Goal: Task Accomplishment & Management: Manage account settings

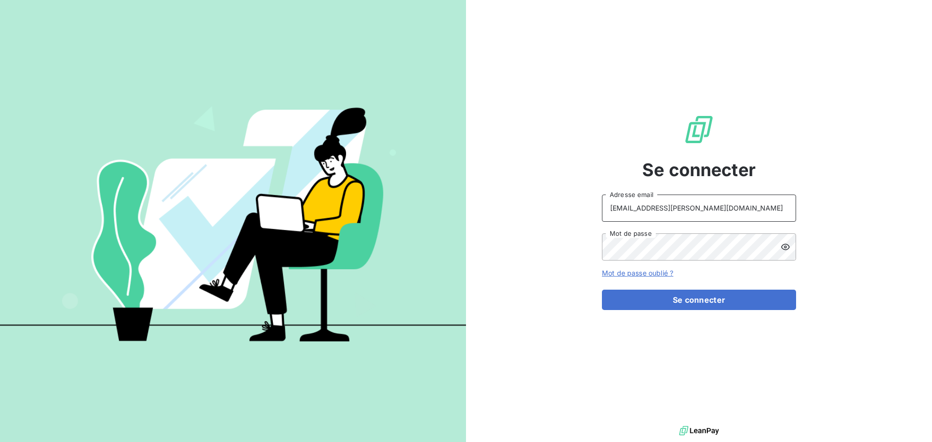
click at [707, 198] on input "[EMAIL_ADDRESS][PERSON_NAME][DOMAIN_NAME]" at bounding box center [699, 208] width 194 height 27
type input "[EMAIL_ADDRESS][PERSON_NAME][DOMAIN_NAME]"
click at [702, 305] on button "Se connecter" at bounding box center [699, 300] width 194 height 20
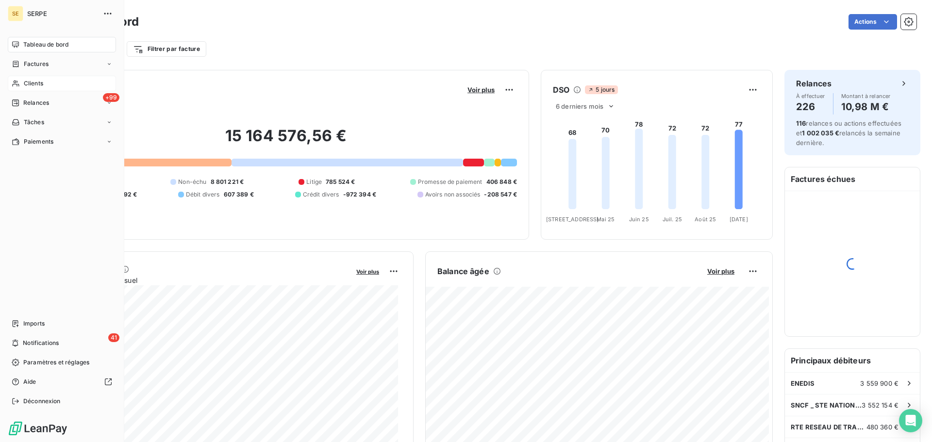
click at [28, 82] on span "Clients" at bounding box center [33, 83] width 19 height 9
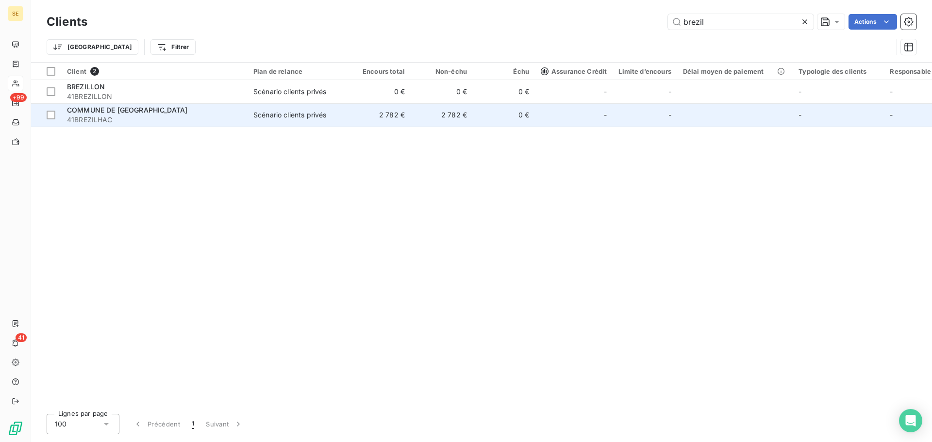
type input "brezil"
click at [347, 124] on td "Scénario clients privés" at bounding box center [297, 114] width 101 height 23
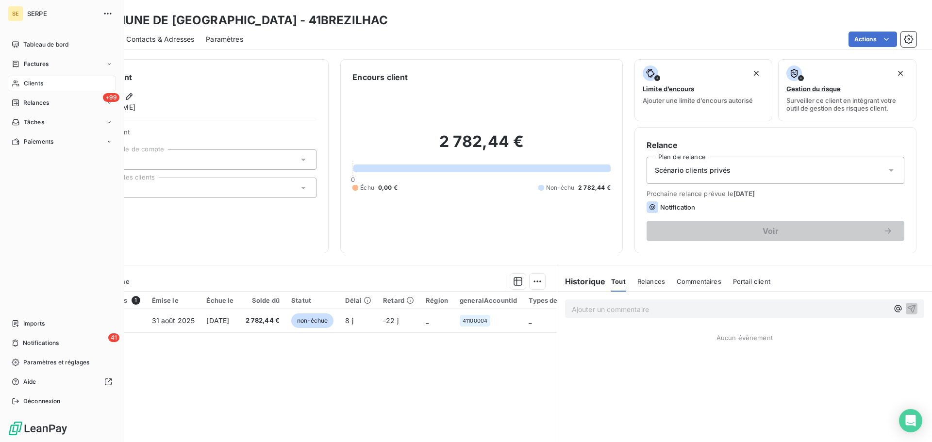
click at [28, 85] on span "Clients" at bounding box center [33, 83] width 19 height 9
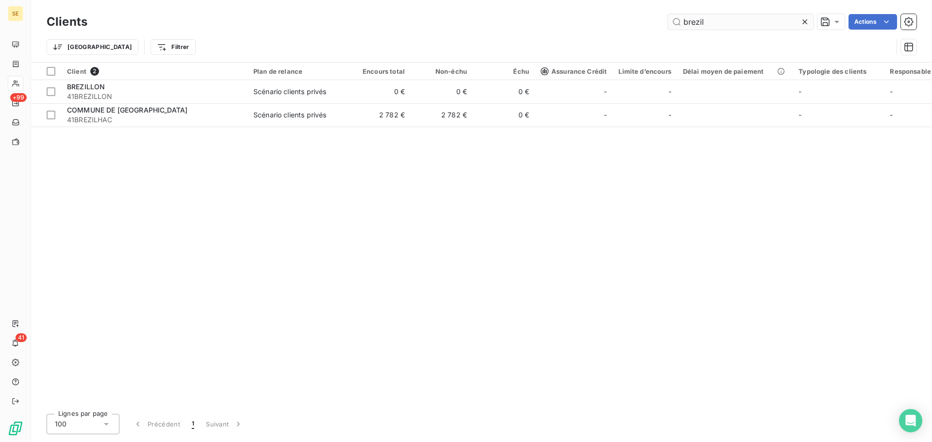
click at [762, 24] on input "brezil" at bounding box center [741, 22] width 146 height 16
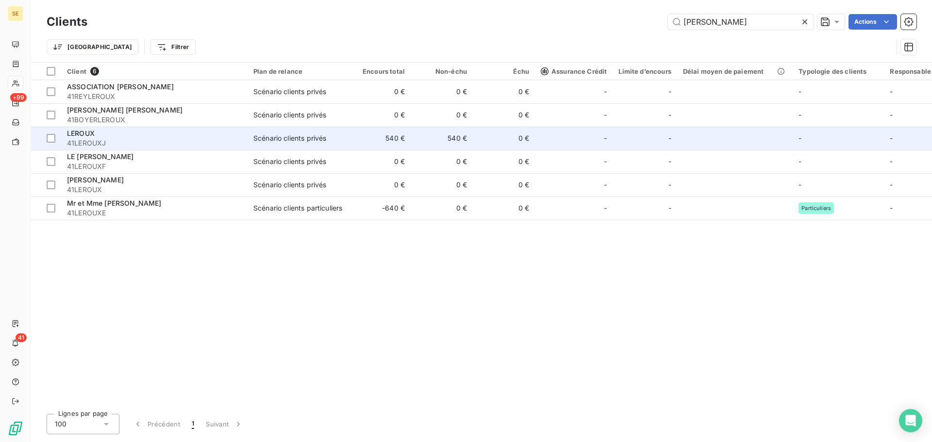
type input "[PERSON_NAME]"
click at [126, 137] on div "LEROUX" at bounding box center [154, 134] width 175 height 10
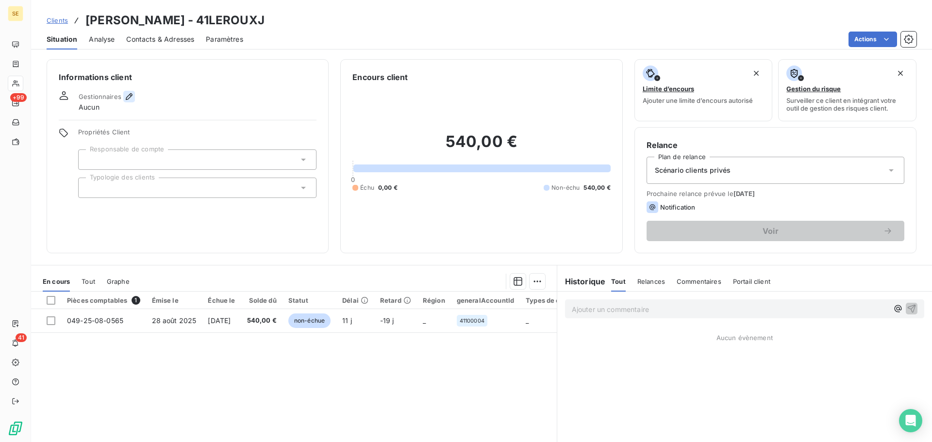
click at [130, 96] on icon "button" at bounding box center [129, 96] width 7 height 7
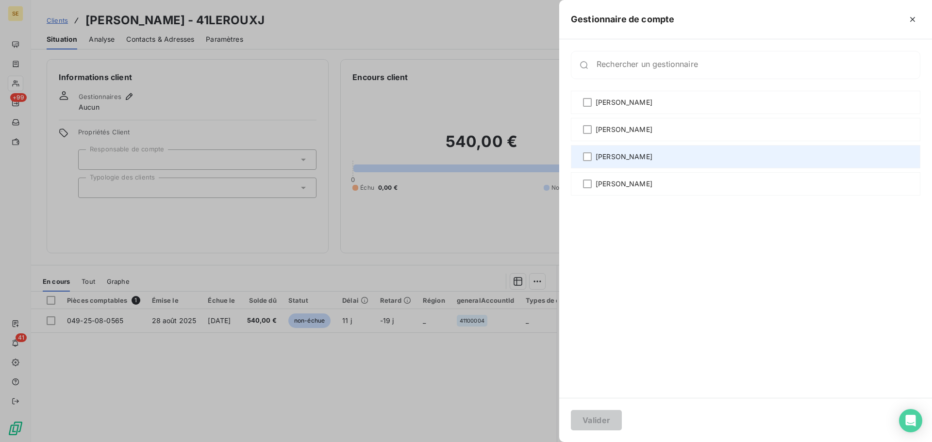
click at [611, 149] on div "[PERSON_NAME]" at bounding box center [745, 156] width 349 height 23
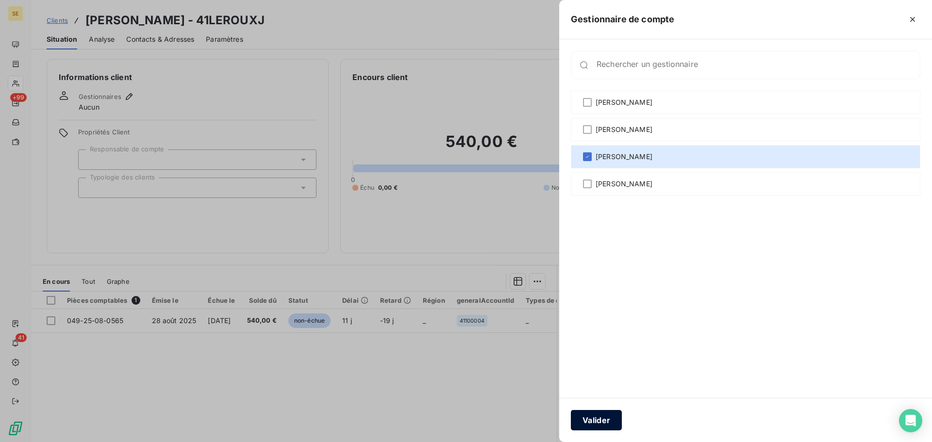
click at [582, 426] on button "Valider" at bounding box center [596, 420] width 51 height 20
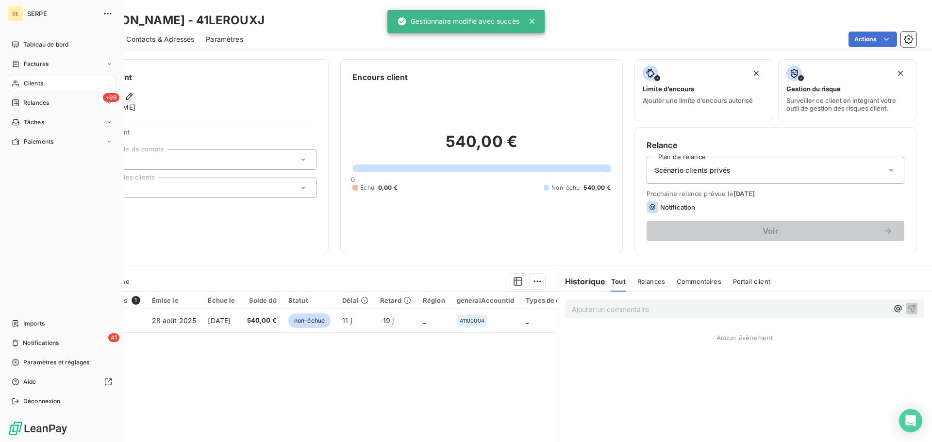
click at [27, 82] on span "Clients" at bounding box center [33, 83] width 19 height 9
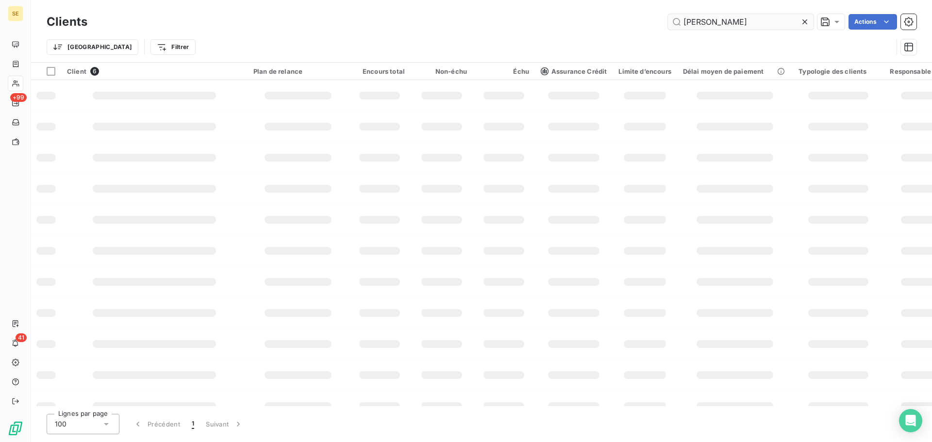
click at [763, 29] on input "[PERSON_NAME]" at bounding box center [741, 22] width 146 height 16
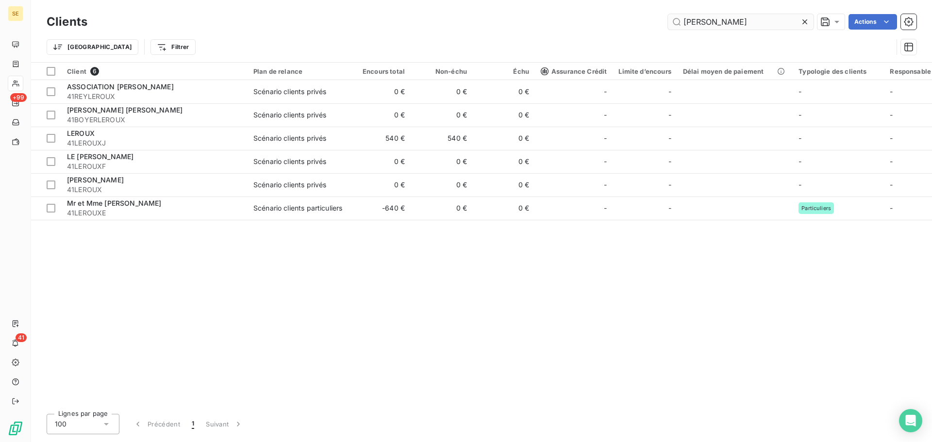
click at [763, 28] on input "[PERSON_NAME]" at bounding box center [741, 22] width 146 height 16
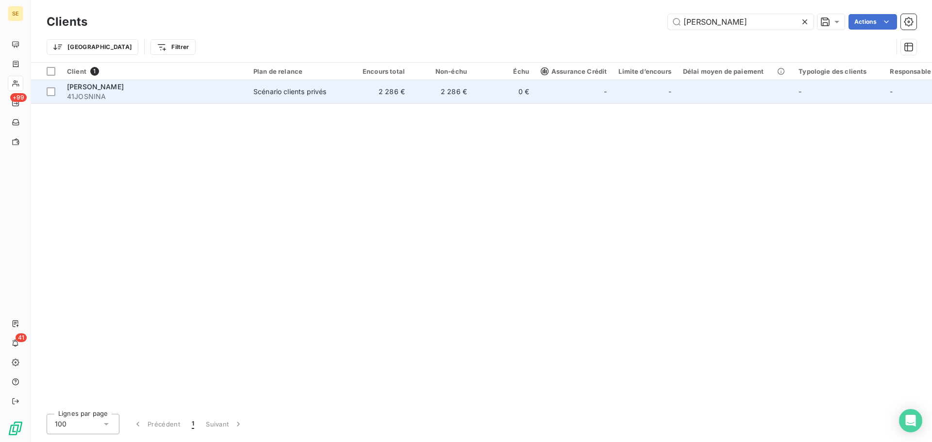
type input "[PERSON_NAME]"
click at [421, 90] on td "2 286 €" at bounding box center [441, 91] width 62 height 23
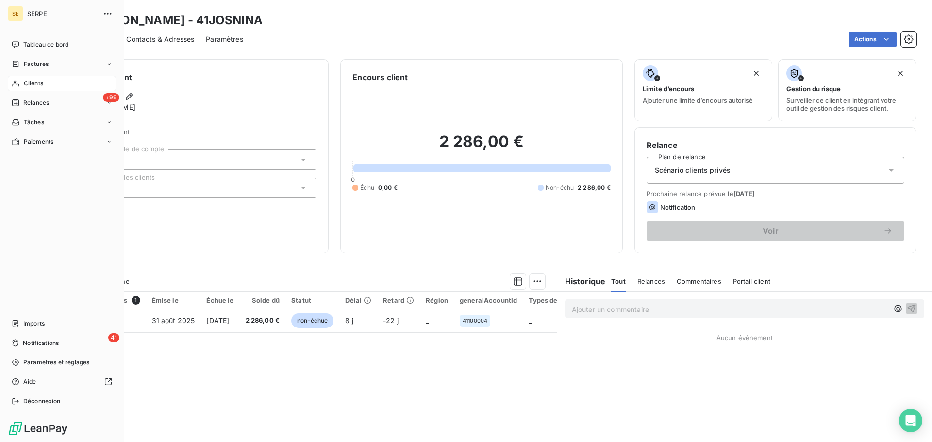
click at [39, 85] on span "Clients" at bounding box center [33, 83] width 19 height 9
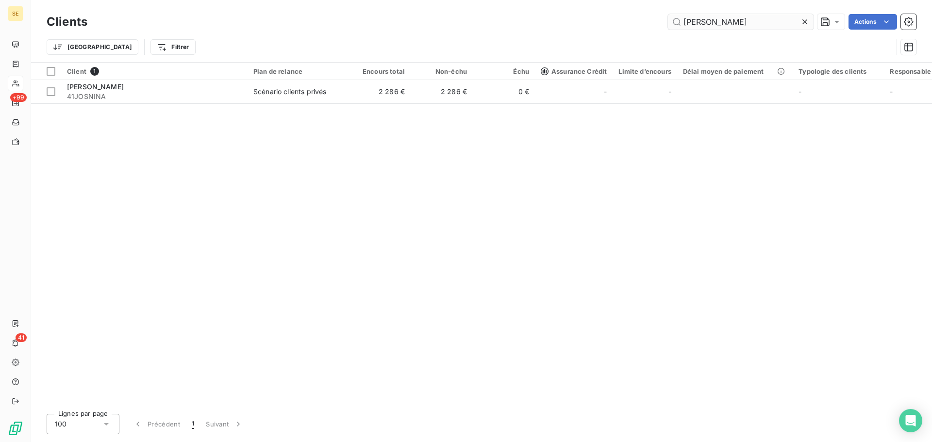
click at [726, 22] on input "[PERSON_NAME]" at bounding box center [741, 22] width 146 height 16
click at [726, 21] on input "[PERSON_NAME]" at bounding box center [741, 22] width 146 height 16
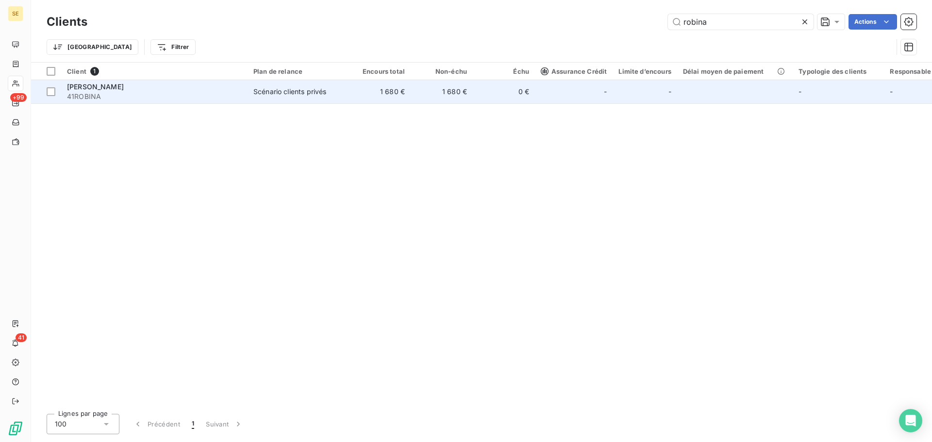
type input "robina"
click at [289, 98] on td "Scénario clients privés" at bounding box center [297, 91] width 101 height 23
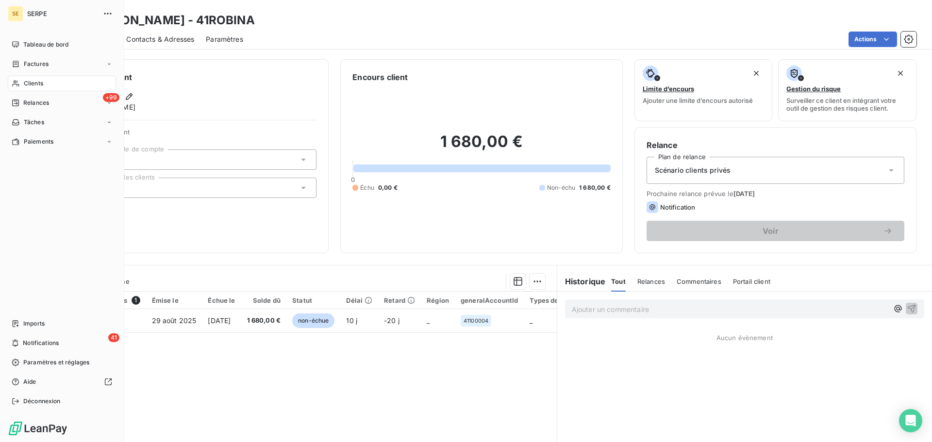
click at [32, 82] on span "Clients" at bounding box center [33, 83] width 19 height 9
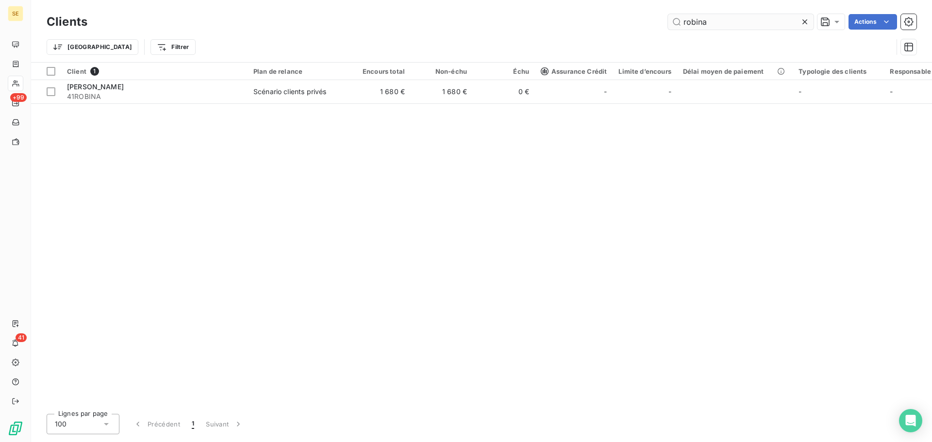
click at [726, 26] on input "robina" at bounding box center [741, 22] width 146 height 16
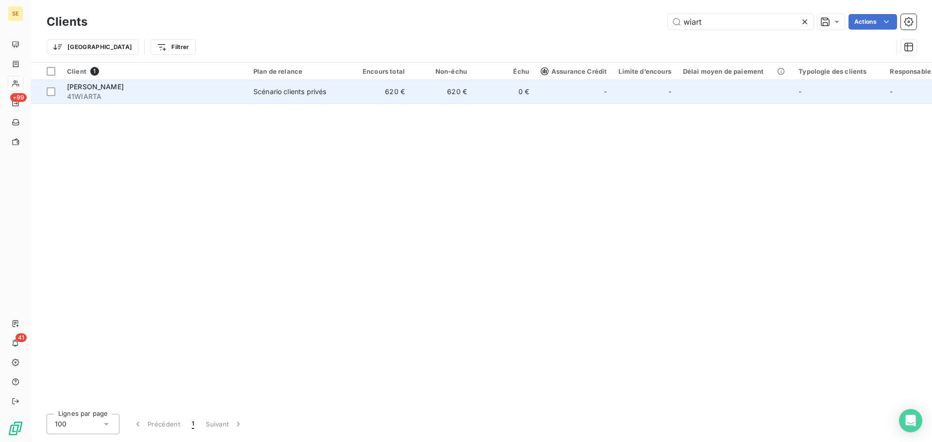
type input "wiart"
click at [320, 103] on td "Scénario clients privés" at bounding box center [297, 91] width 101 height 23
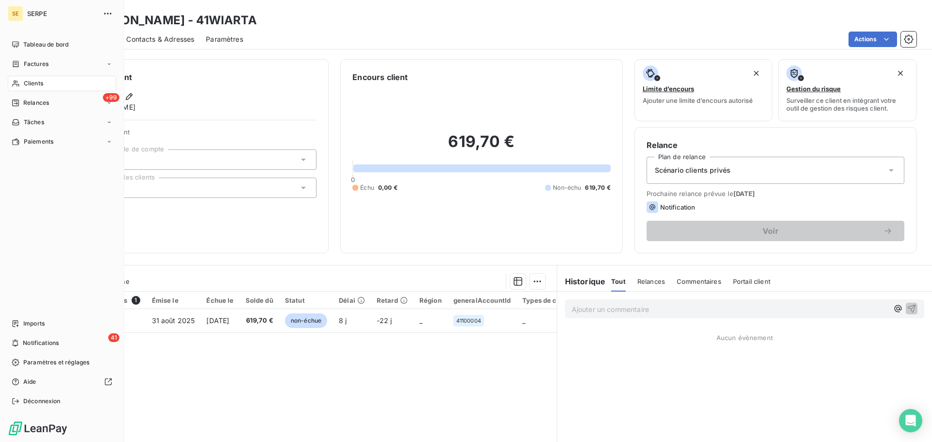
click at [39, 86] on span "Clients" at bounding box center [33, 83] width 19 height 9
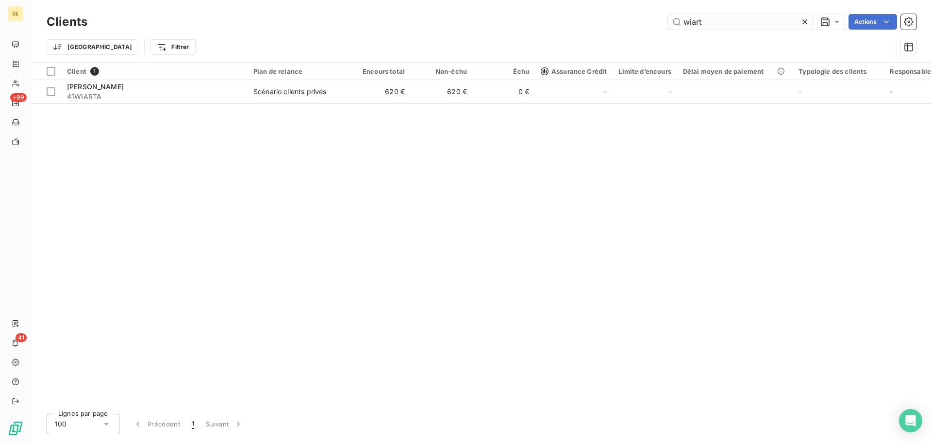
click at [729, 21] on input "wiart" at bounding box center [741, 22] width 146 height 16
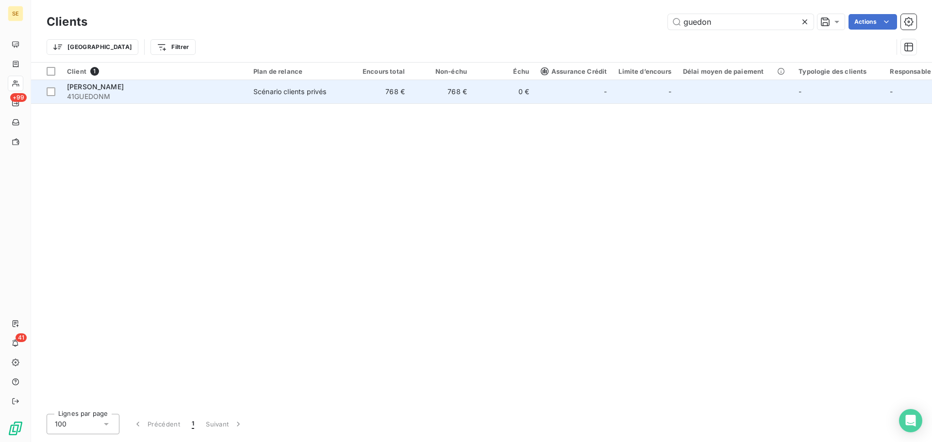
type input "guedon"
click at [431, 91] on td "768 €" at bounding box center [441, 91] width 62 height 23
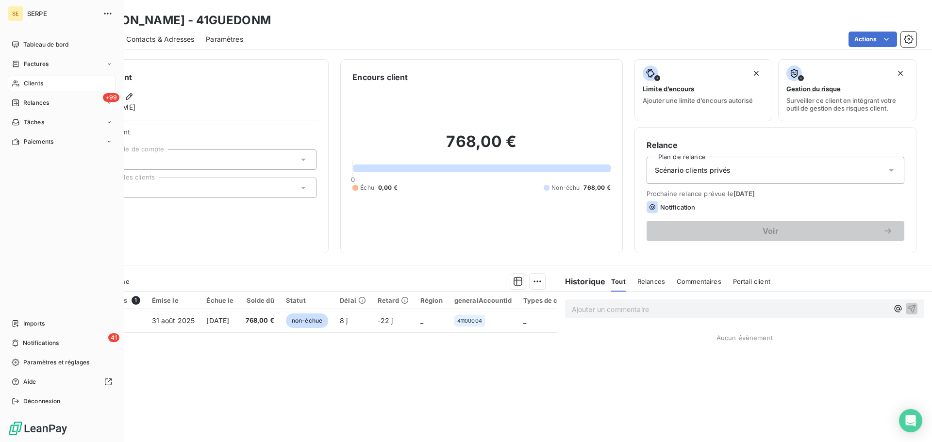
click at [31, 86] on span "Clients" at bounding box center [33, 83] width 19 height 9
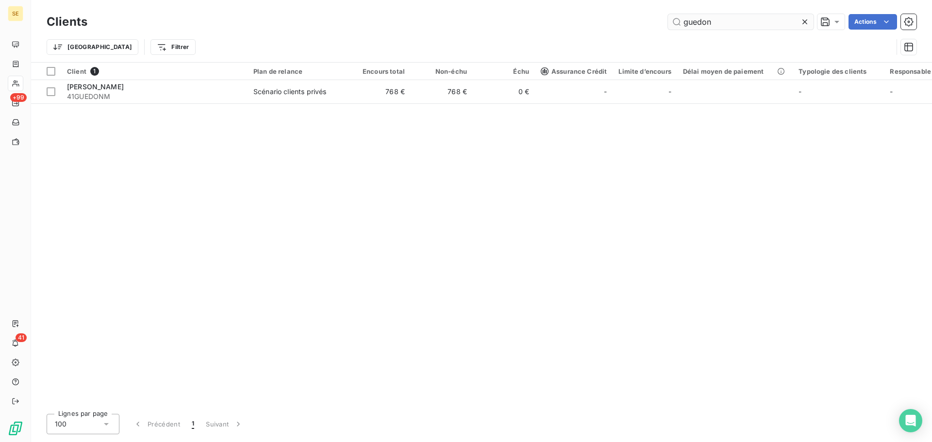
click at [743, 17] on input "guedon" at bounding box center [741, 22] width 146 height 16
click at [743, 16] on input "guedon" at bounding box center [741, 22] width 146 height 16
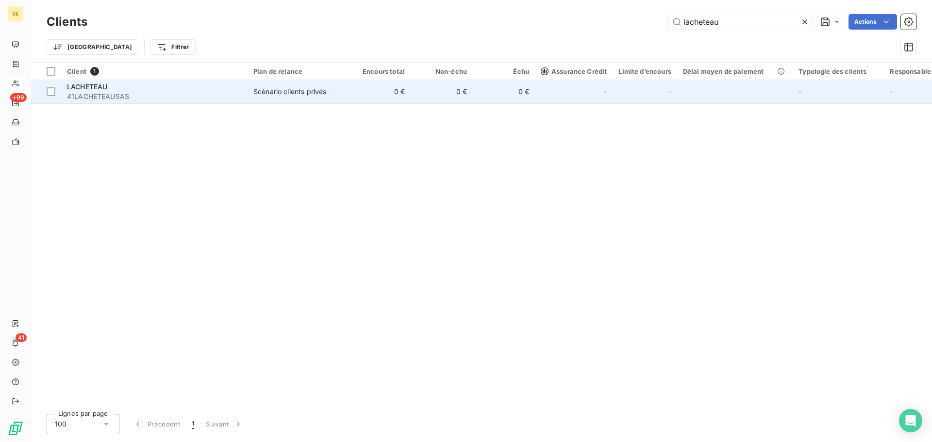
type input "lacheteau"
click at [278, 85] on td "Scénario clients privés" at bounding box center [297, 91] width 101 height 23
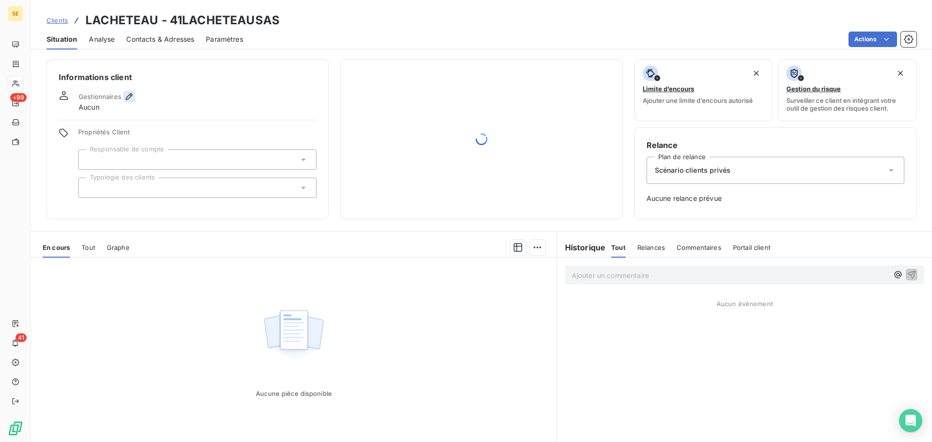
click at [131, 99] on icon "button" at bounding box center [129, 97] width 10 height 10
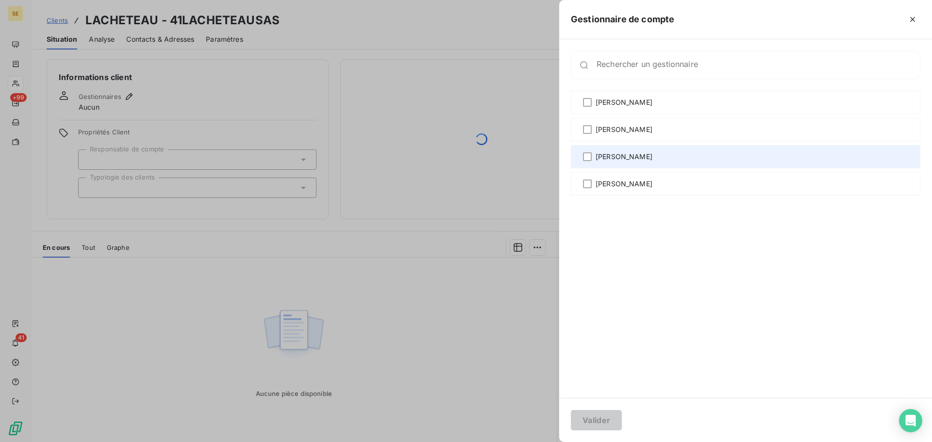
click at [624, 157] on span "[PERSON_NAME]" at bounding box center [623, 157] width 57 height 10
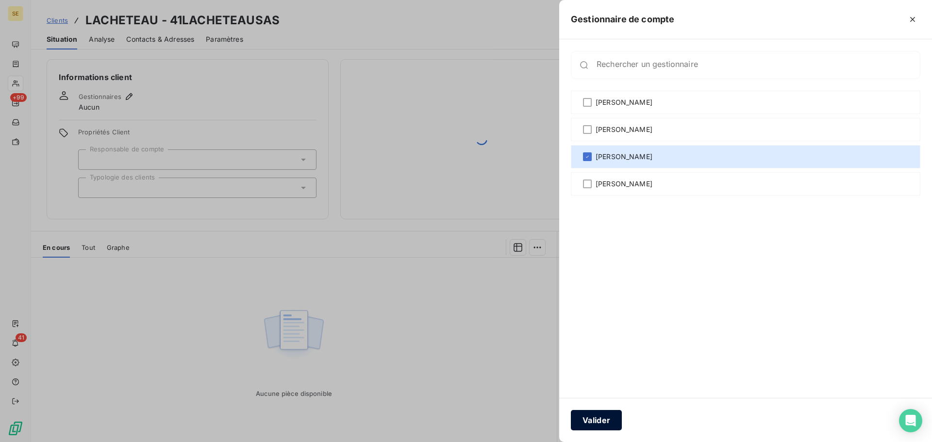
click at [601, 423] on button "Valider" at bounding box center [596, 420] width 51 height 20
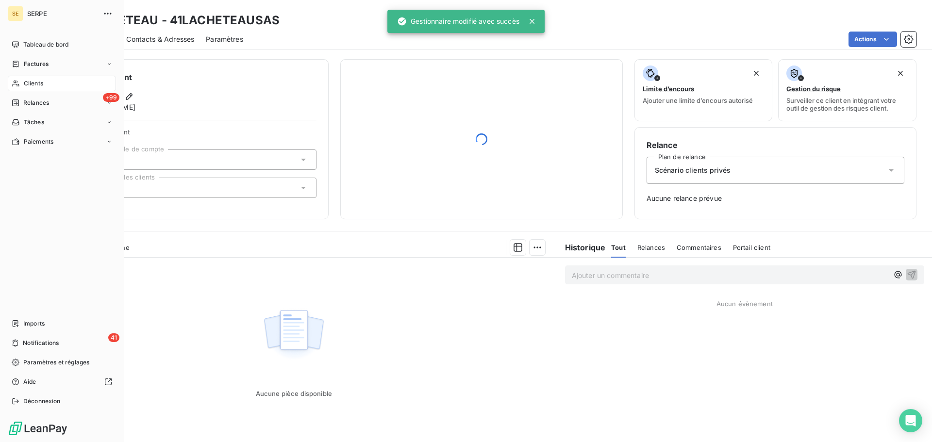
click at [33, 83] on span "Clients" at bounding box center [33, 83] width 19 height 9
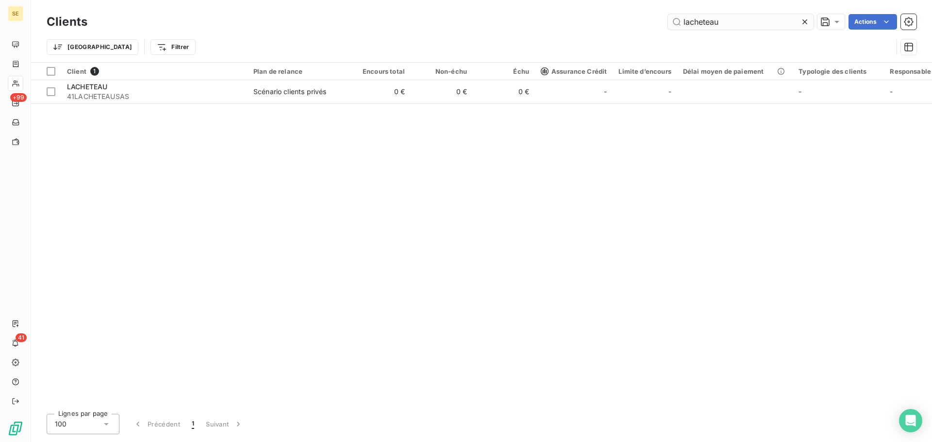
click at [727, 26] on input "lacheteau" at bounding box center [741, 22] width 146 height 16
click at [727, 25] on input "lacheteau" at bounding box center [741, 22] width 146 height 16
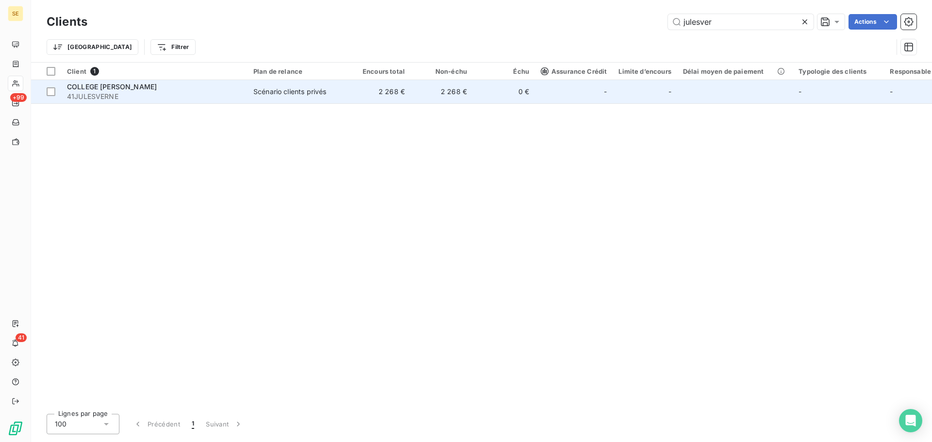
type input "julesver"
click at [194, 102] on td "COLLEGE [PERSON_NAME] 41JULESVERNE" at bounding box center [154, 91] width 186 height 23
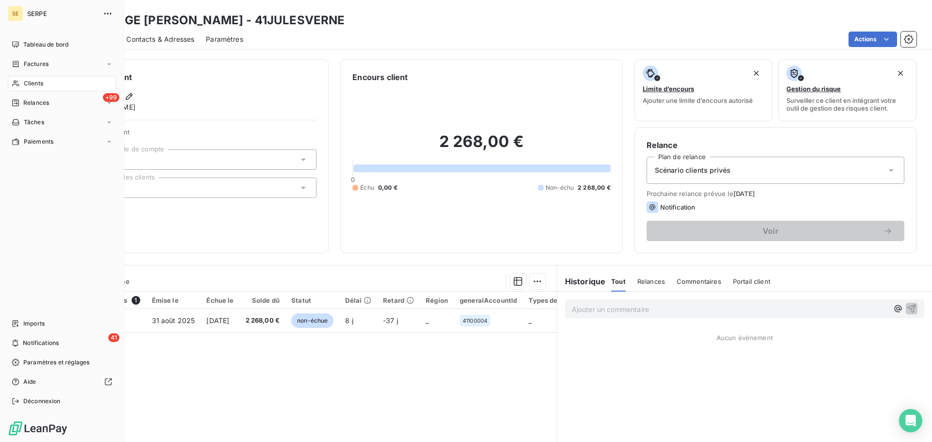
click at [27, 82] on span "Clients" at bounding box center [33, 83] width 19 height 9
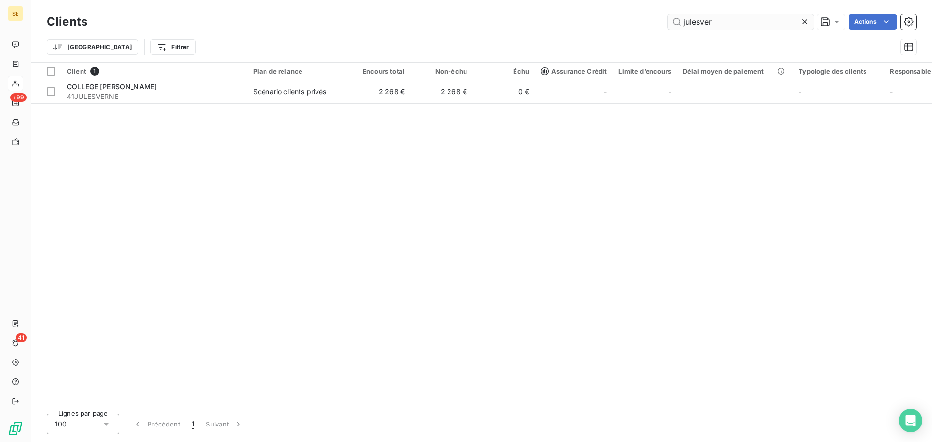
click at [722, 18] on input "julesver" at bounding box center [741, 22] width 146 height 16
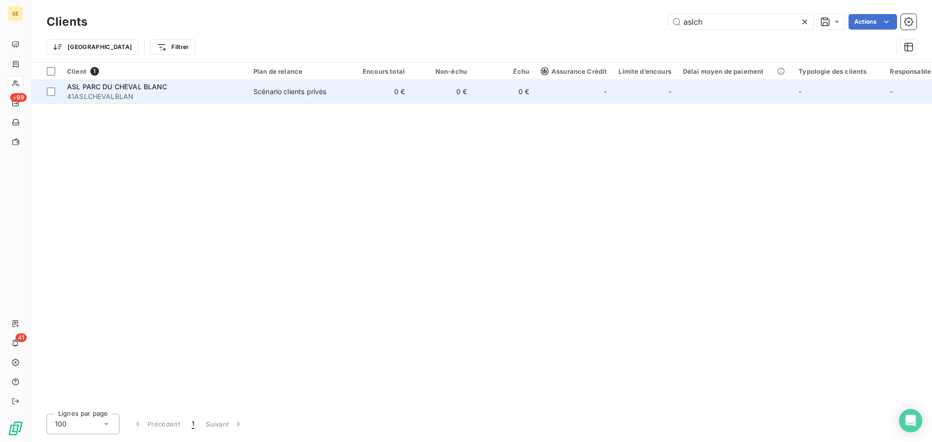
type input "aslch"
click at [283, 87] on div "Scénario clients privés" at bounding box center [289, 92] width 73 height 10
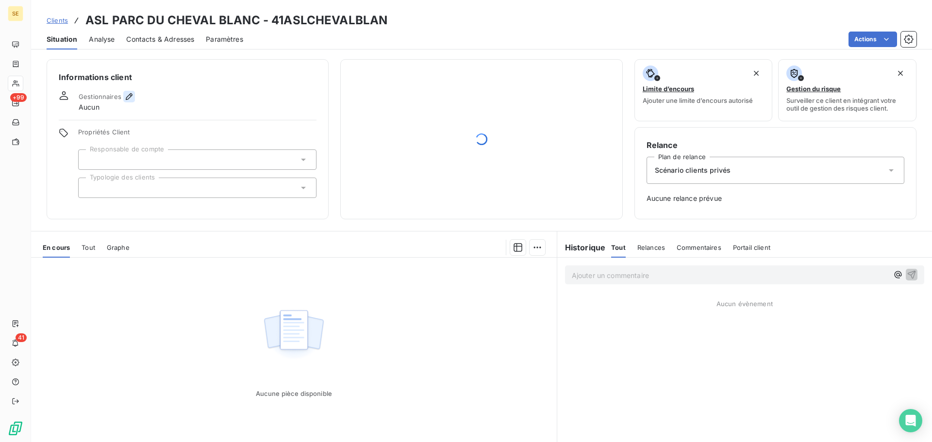
click at [130, 96] on icon "button" at bounding box center [129, 96] width 7 height 7
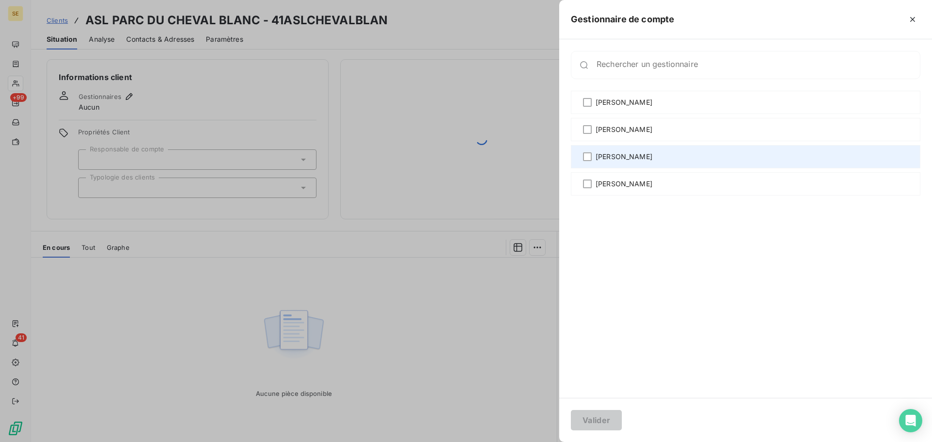
click at [600, 150] on div "[PERSON_NAME]" at bounding box center [745, 156] width 349 height 23
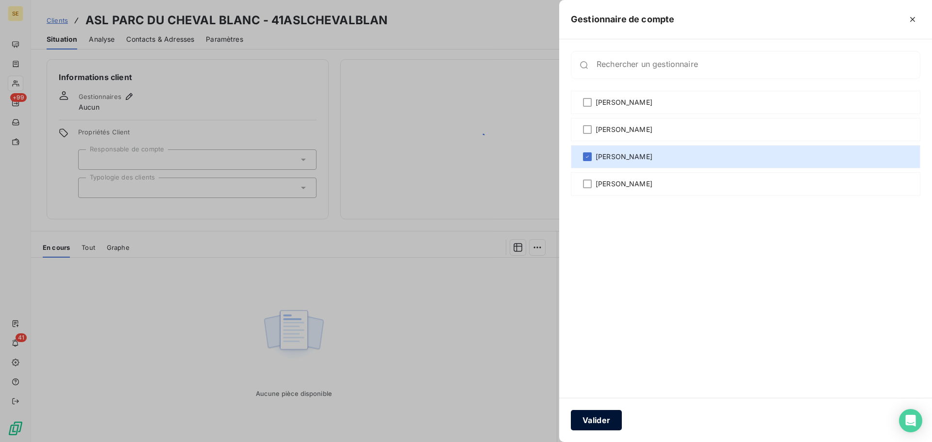
click at [600, 418] on button "Valider" at bounding box center [596, 420] width 51 height 20
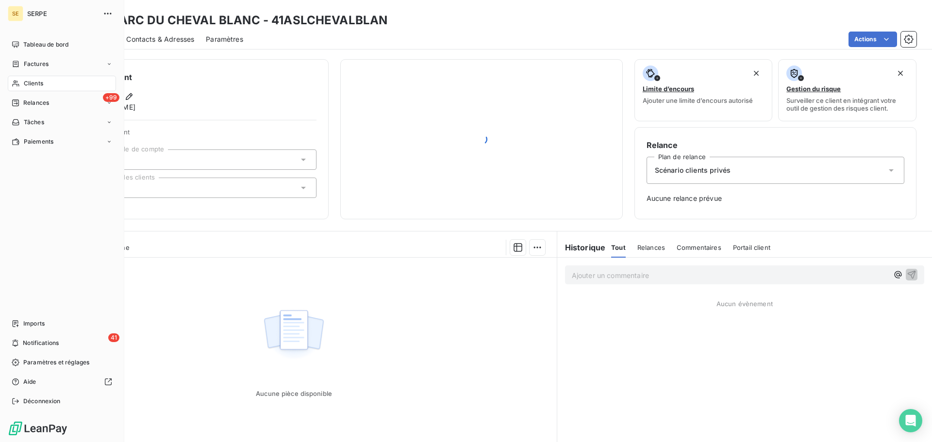
click at [38, 81] on span "Clients" at bounding box center [33, 83] width 19 height 9
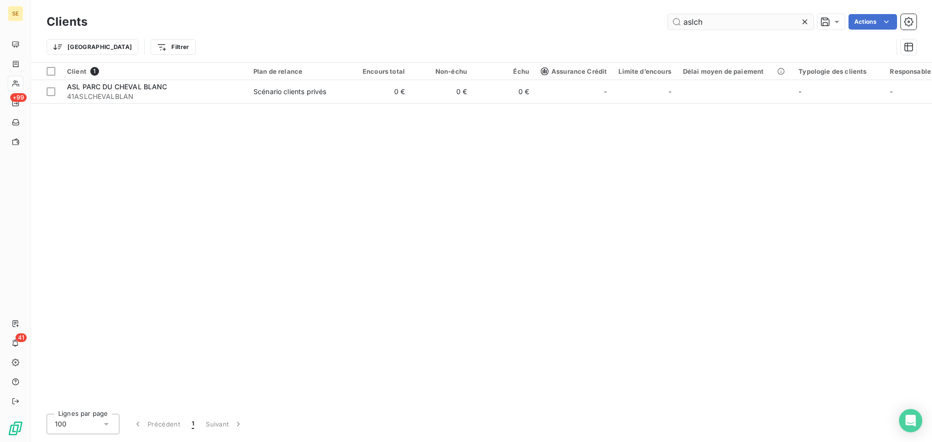
click at [740, 24] on input "aslch" at bounding box center [741, 22] width 146 height 16
click at [739, 24] on input "aslch" at bounding box center [741, 22] width 146 height 16
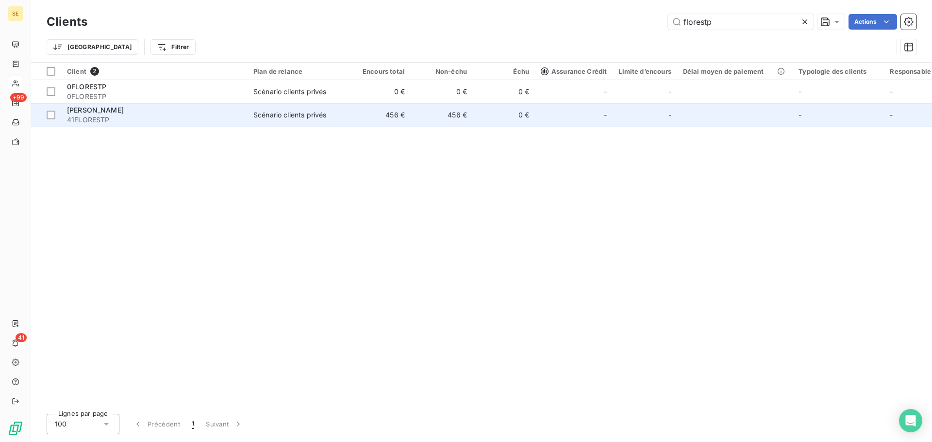
type input "florestp"
click at [136, 110] on div "[PERSON_NAME]" at bounding box center [154, 110] width 175 height 10
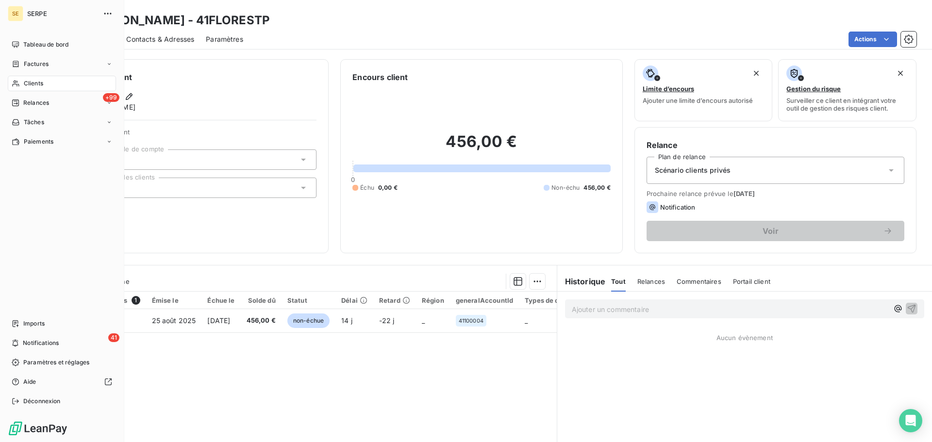
click at [29, 86] on span "Clients" at bounding box center [33, 83] width 19 height 9
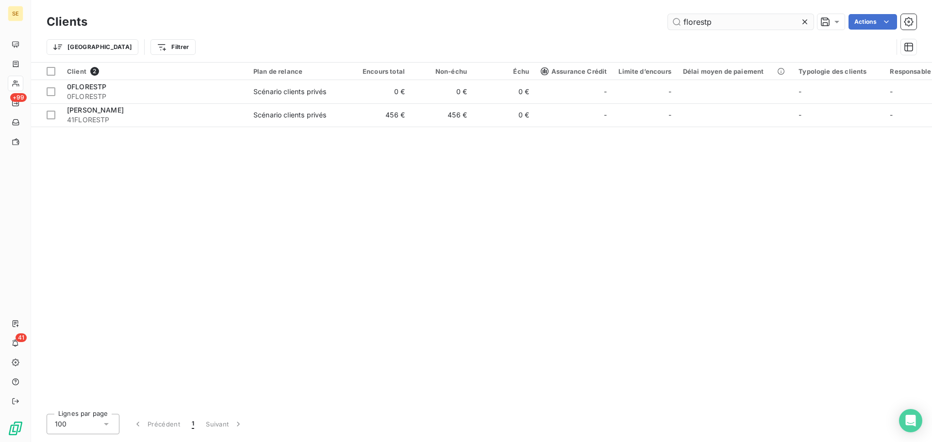
click at [717, 24] on input "florestp" at bounding box center [741, 22] width 146 height 16
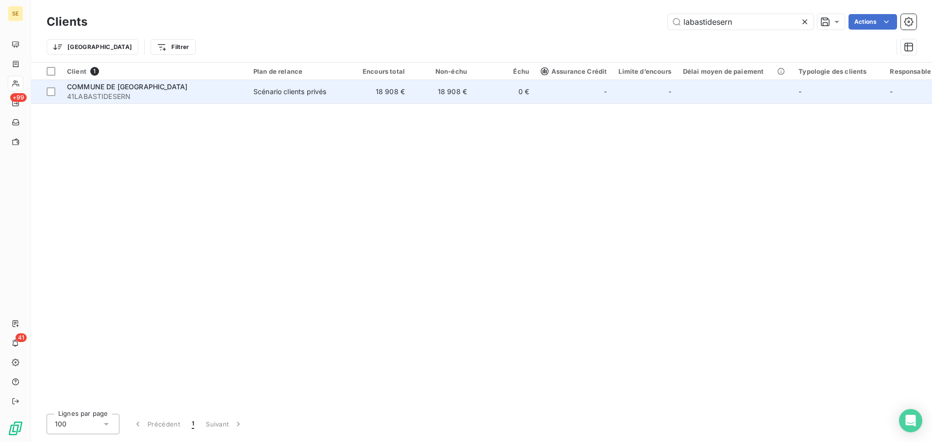
type input "labastidesern"
click at [314, 93] on div "Scénario clients privés" at bounding box center [289, 92] width 73 height 10
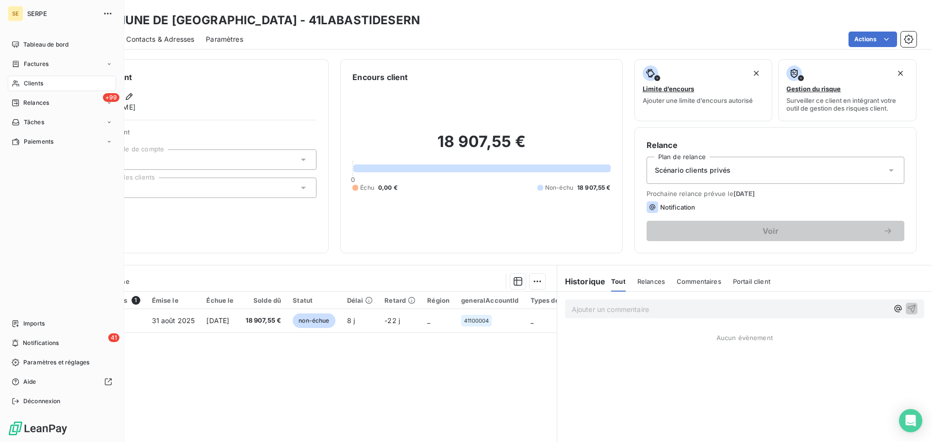
click at [38, 83] on span "Clients" at bounding box center [33, 83] width 19 height 9
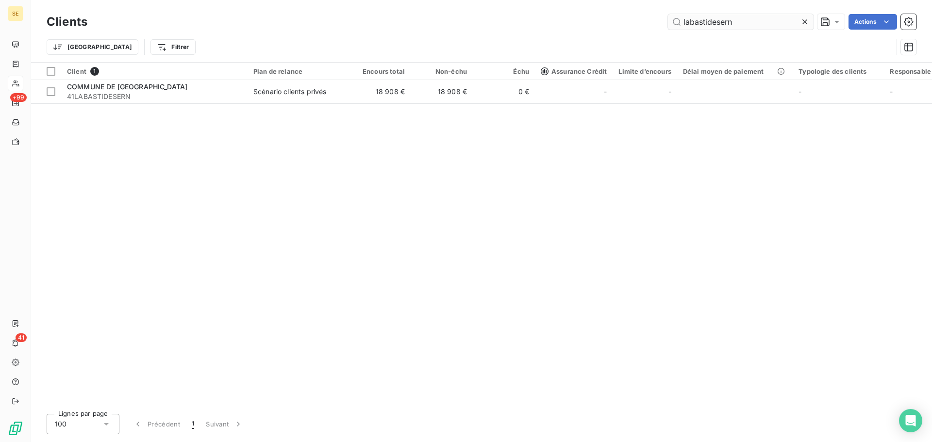
click at [757, 21] on input "labastidesern" at bounding box center [741, 22] width 146 height 16
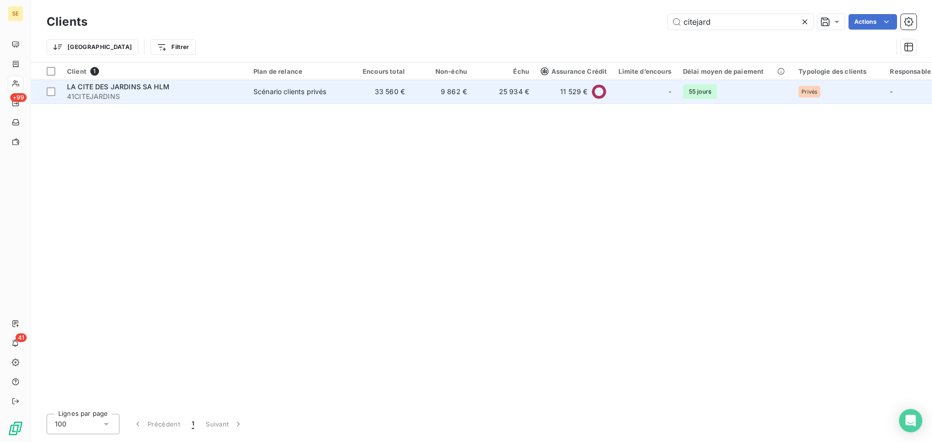
type input "citejard"
click at [402, 82] on td "33 560 €" at bounding box center [379, 91] width 62 height 23
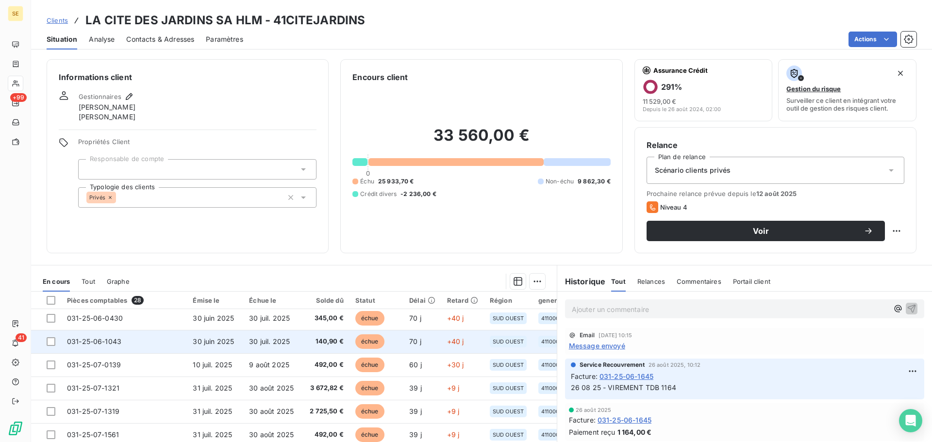
scroll to position [130, 0]
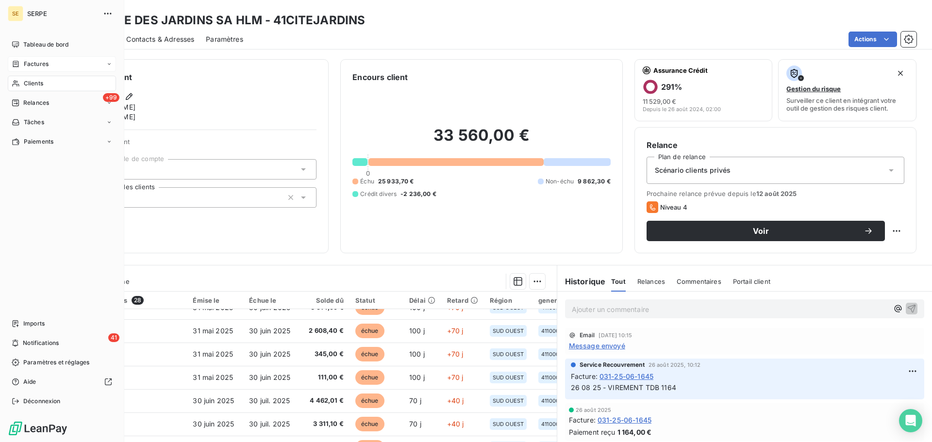
click at [34, 63] on span "Factures" at bounding box center [36, 64] width 25 height 9
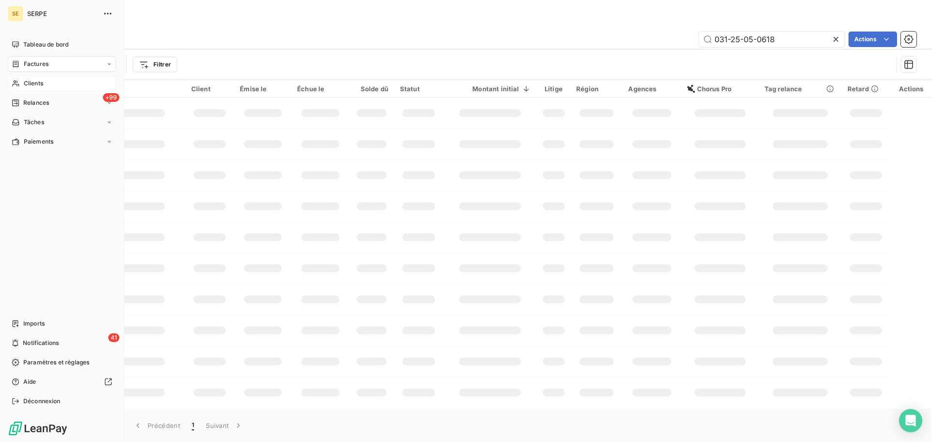
click at [31, 63] on span "Factures" at bounding box center [36, 64] width 25 height 9
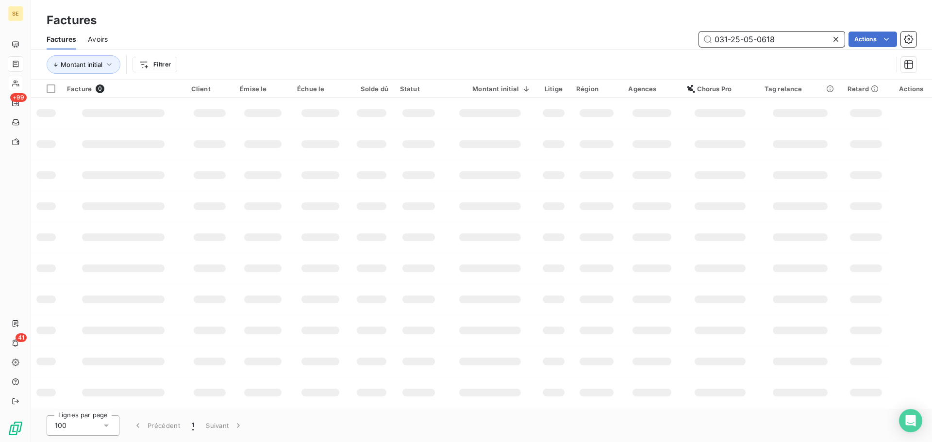
click at [802, 38] on input "031-25-05-0618" at bounding box center [772, 40] width 146 height 16
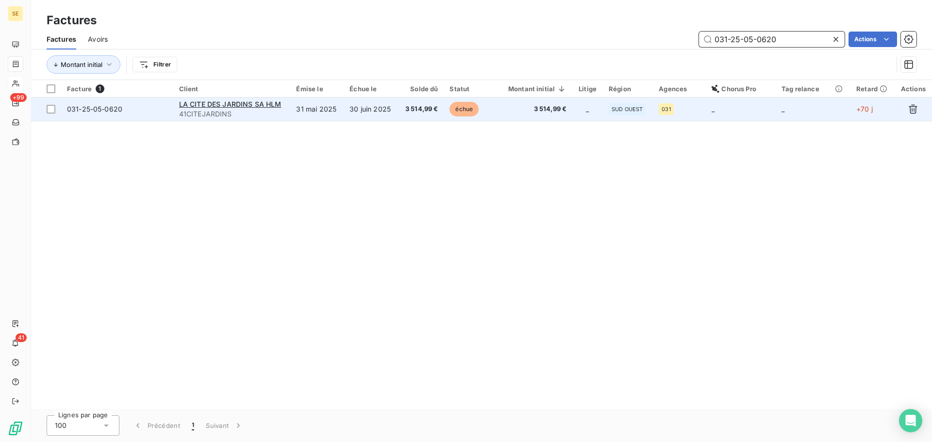
type input "031-25-05-0620"
click at [365, 115] on td "30 juin 2025" at bounding box center [371, 109] width 54 height 23
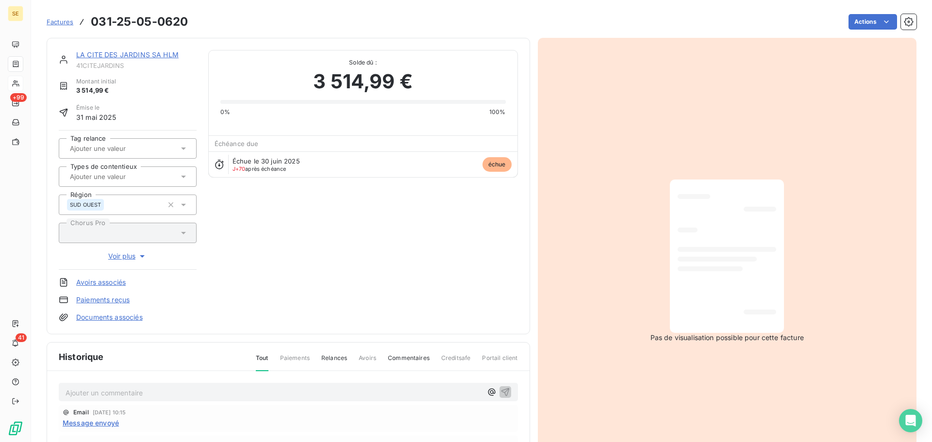
scroll to position [142, 0]
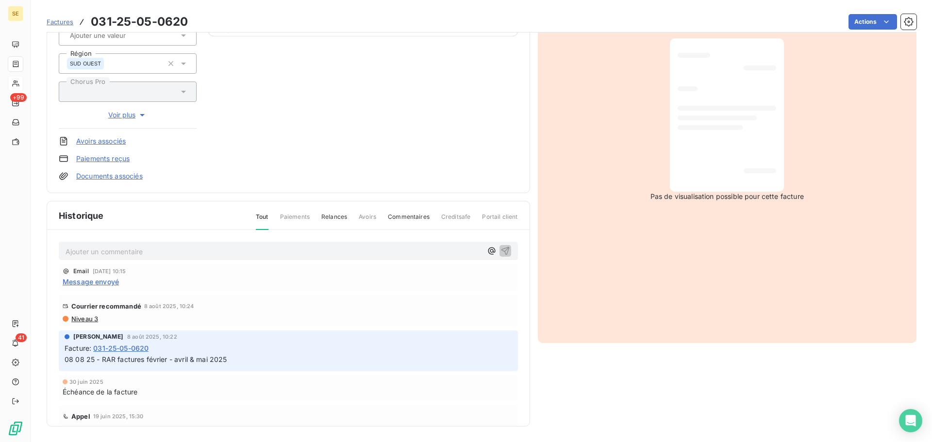
click at [137, 258] on div "Ajouter un commentaire ﻿" at bounding box center [288, 251] width 459 height 19
click at [147, 248] on p "Ajouter un commentaire ﻿" at bounding box center [273, 252] width 416 height 12
click at [500, 250] on icon "button" at bounding box center [505, 251] width 10 height 10
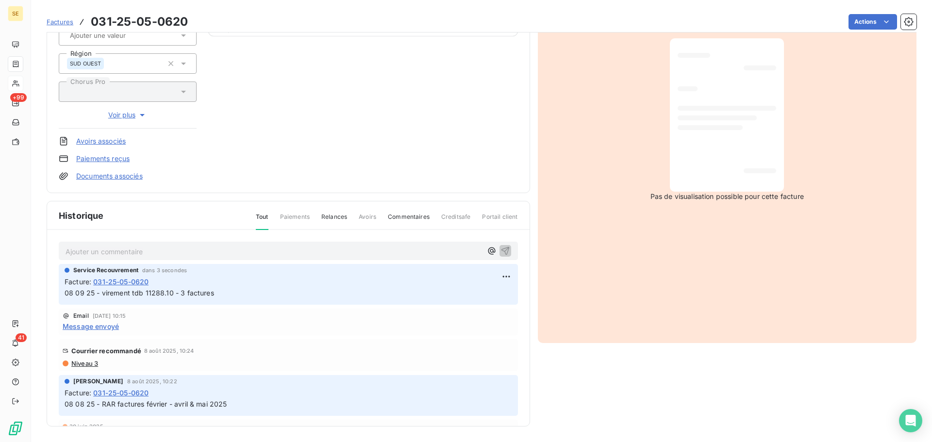
click at [182, 290] on span "08 09 25 - virement tdb 11288.10 - 3 factures" at bounding box center [139, 293] width 149 height 8
copy div "08 09 25 - virement tdb 11288.10 - 3 factures"
click at [851, 17] on html "SE +99 41 Factures 031-25-05-0620 Actions LA CITE DES JARDINS SA HLM 41CITEJARD…" at bounding box center [466, 221] width 932 height 442
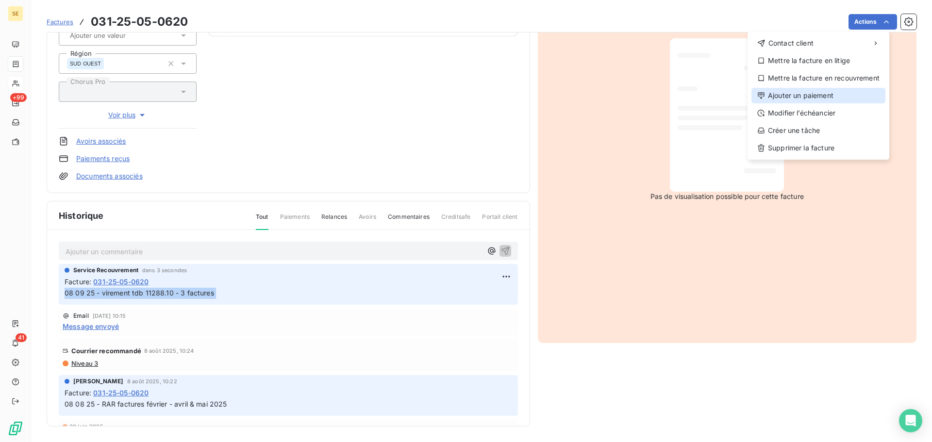
click at [805, 99] on div "Ajouter un paiement" at bounding box center [818, 96] width 134 height 16
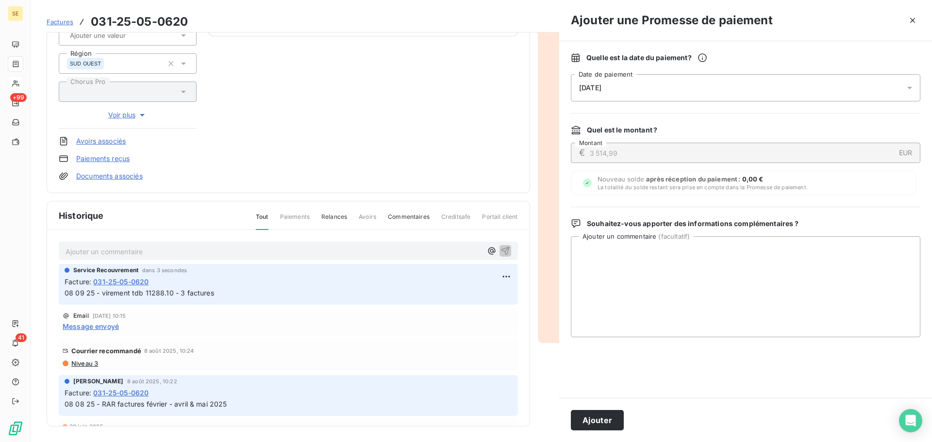
click at [748, 99] on div "[DATE]" at bounding box center [745, 87] width 349 height 27
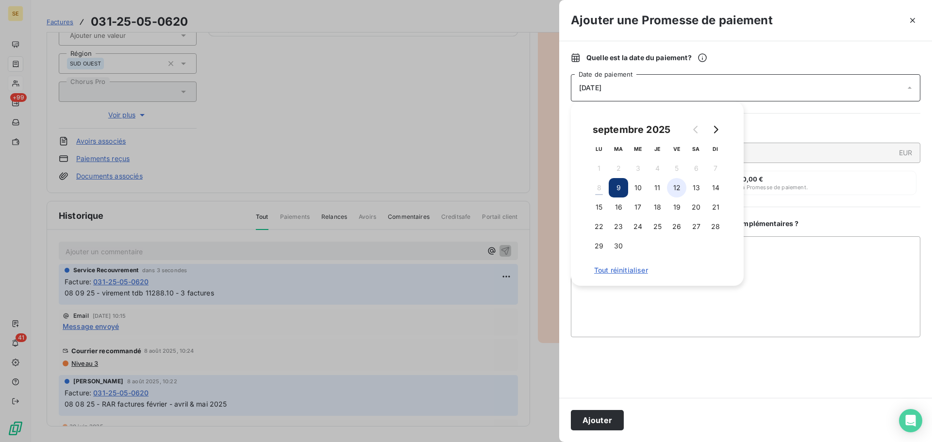
click at [672, 188] on button "12" at bounding box center [676, 187] width 19 height 19
click at [608, 412] on button "Ajouter" at bounding box center [597, 420] width 53 height 20
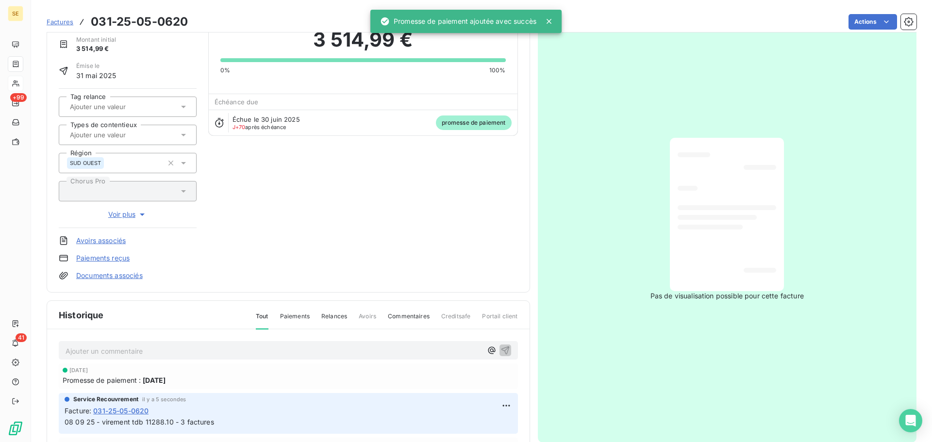
scroll to position [0, 0]
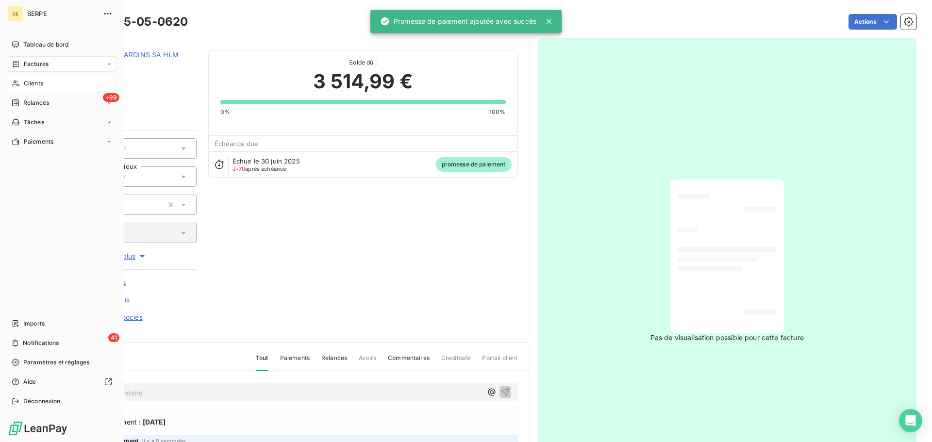
click at [19, 65] on icon at bounding box center [16, 64] width 8 height 8
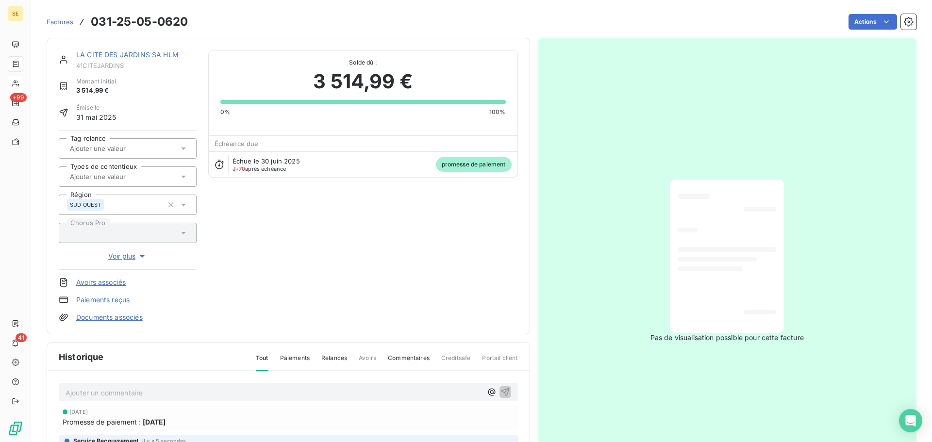
click at [32, 85] on section "Factures 031-25-05-0620 Actions LA CITE DES JARDINS SA HLM 41CITEJARDINS Montan…" at bounding box center [481, 221] width 900 height 442
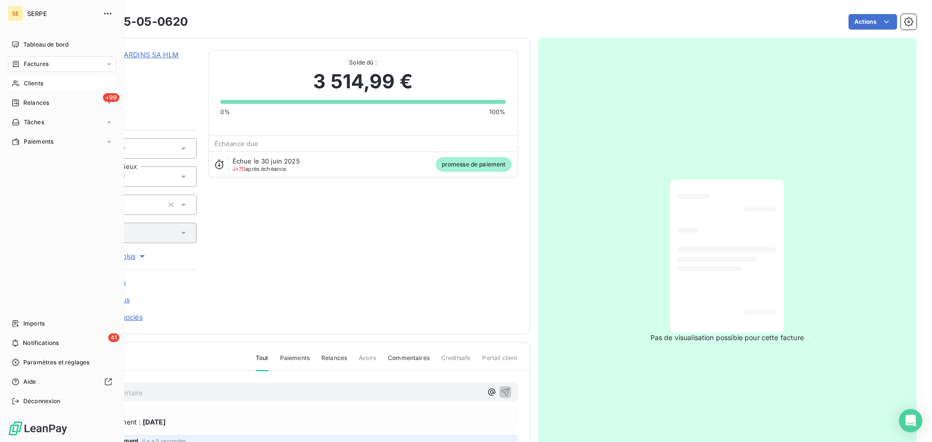
click at [20, 84] on div "Clients" at bounding box center [62, 84] width 108 height 16
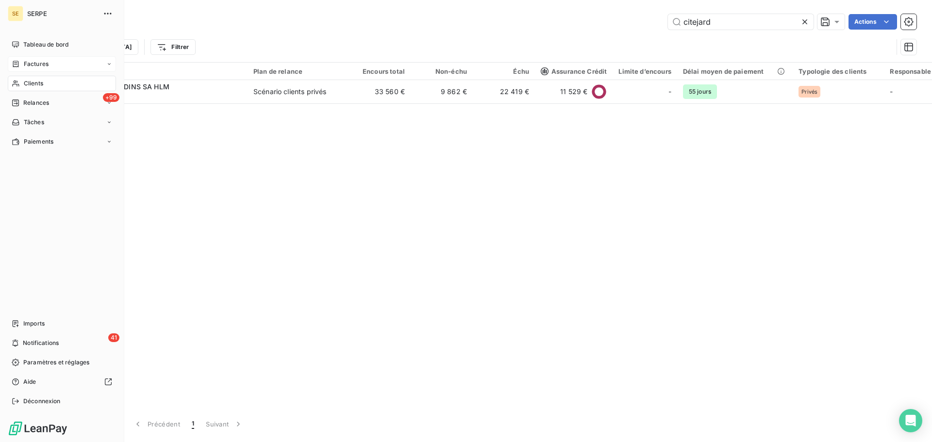
click at [35, 68] on div "Factures" at bounding box center [62, 64] width 108 height 16
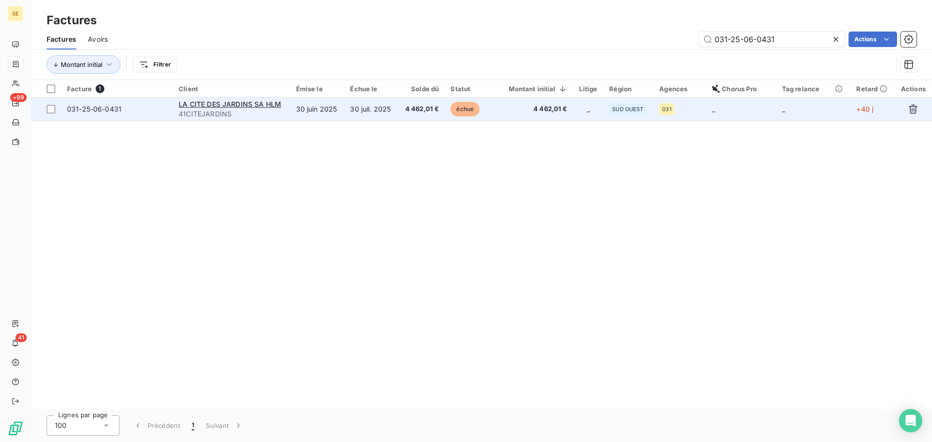
type input "031-25-06-0431"
click at [402, 115] on td "4 462,01 €" at bounding box center [421, 109] width 47 height 23
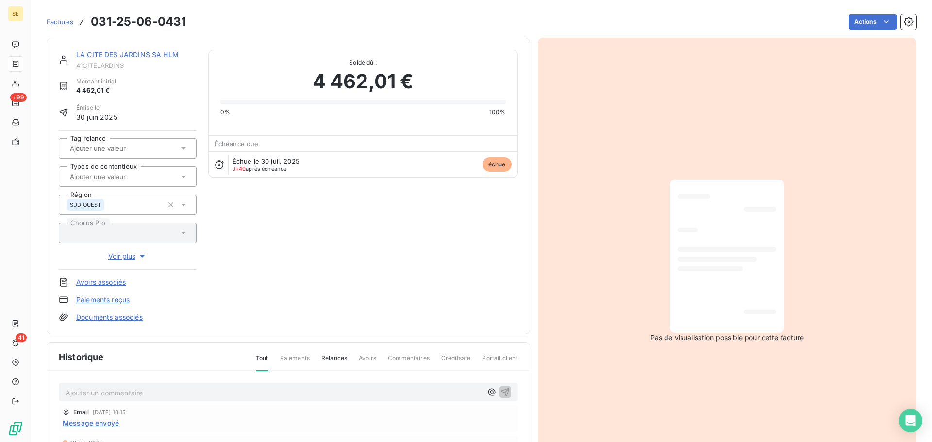
click at [191, 393] on p "Ajouter un commentaire ﻿" at bounding box center [273, 393] width 416 height 12
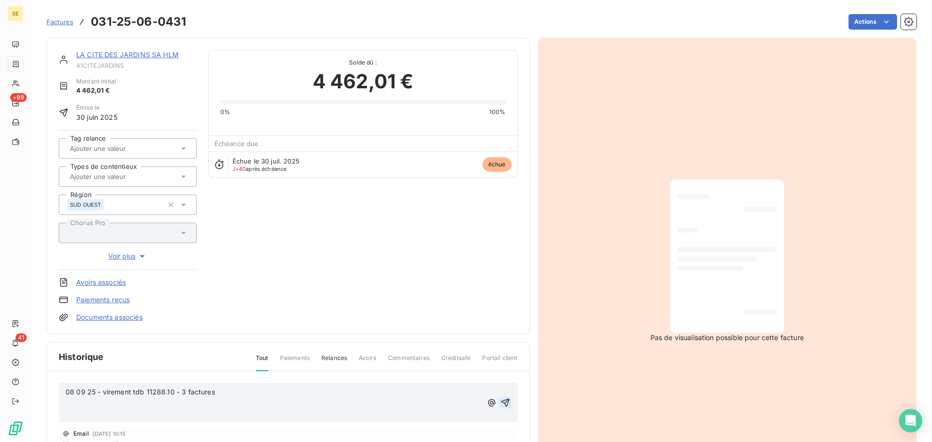
click at [500, 402] on icon "button" at bounding box center [505, 403] width 10 height 10
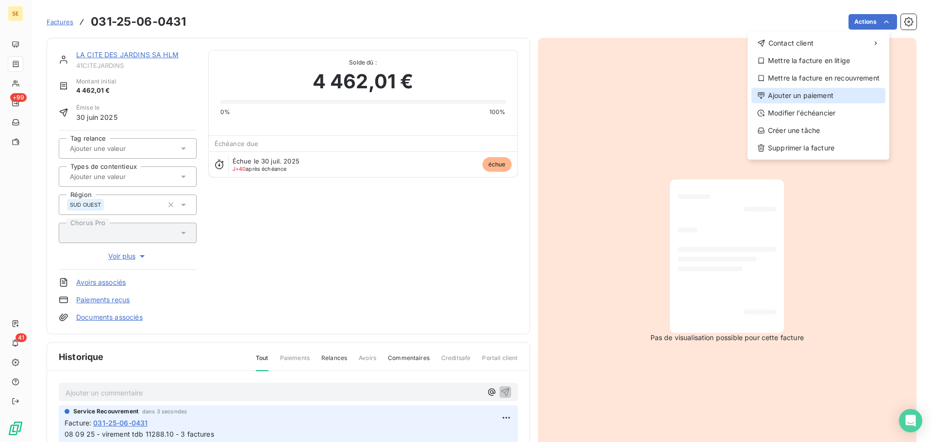
click at [807, 91] on div "Ajouter un paiement" at bounding box center [818, 96] width 134 height 16
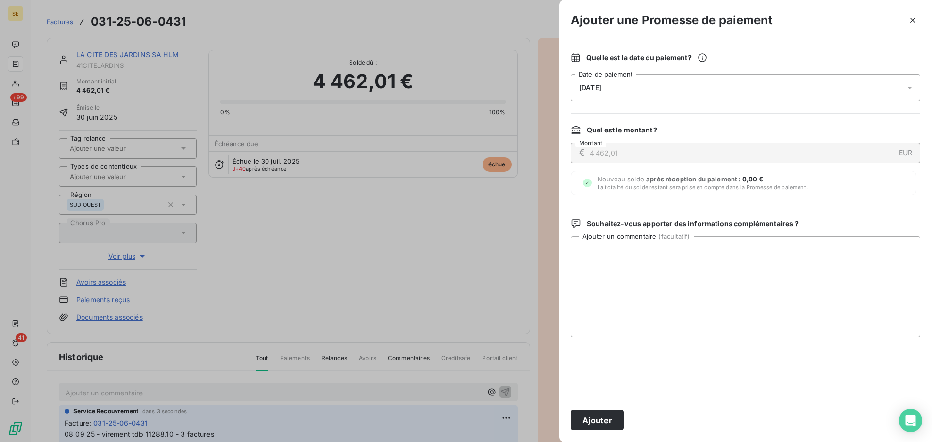
click at [758, 91] on div "[DATE]" at bounding box center [745, 87] width 349 height 27
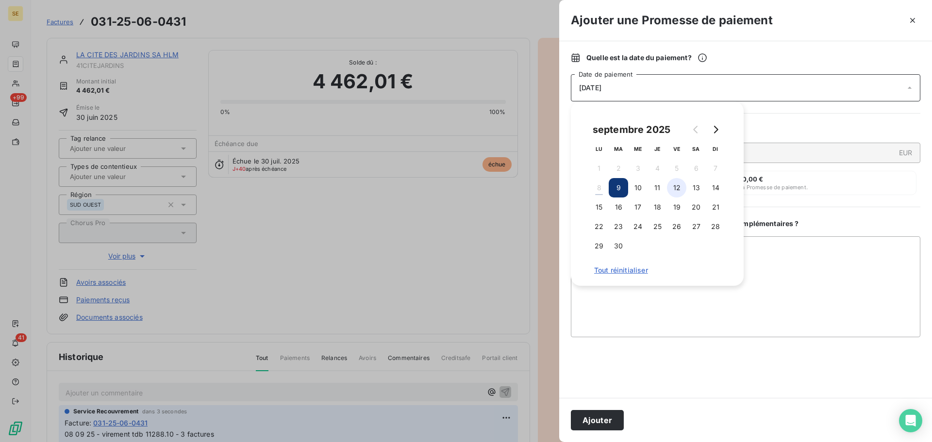
click at [671, 187] on button "12" at bounding box center [676, 187] width 19 height 19
click at [586, 416] on button "Ajouter" at bounding box center [597, 420] width 53 height 20
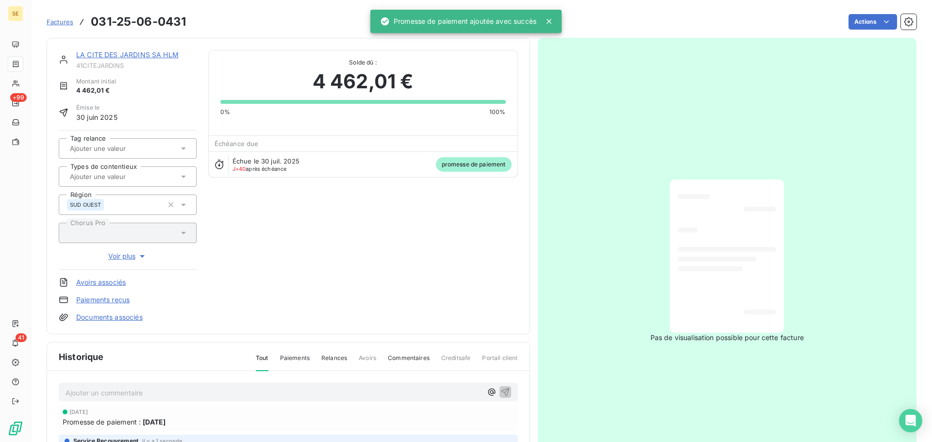
click at [132, 57] on link "LA CITE DES JARDINS SA HLM" at bounding box center [127, 54] width 102 height 8
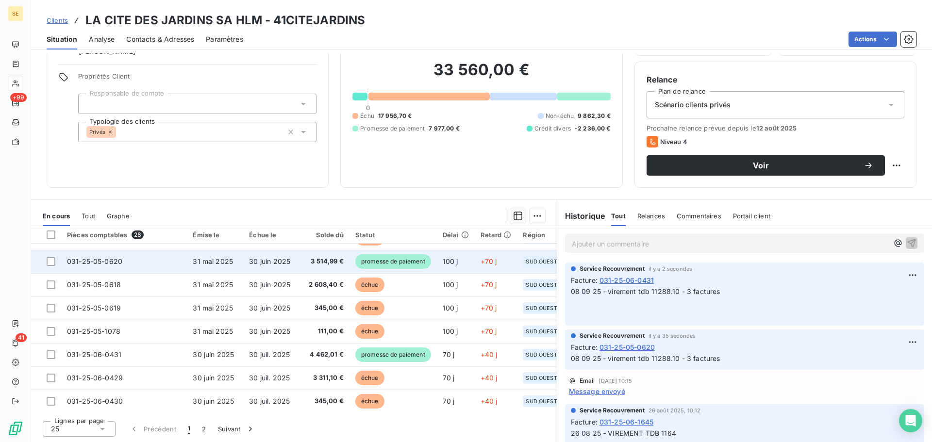
scroll to position [130, 0]
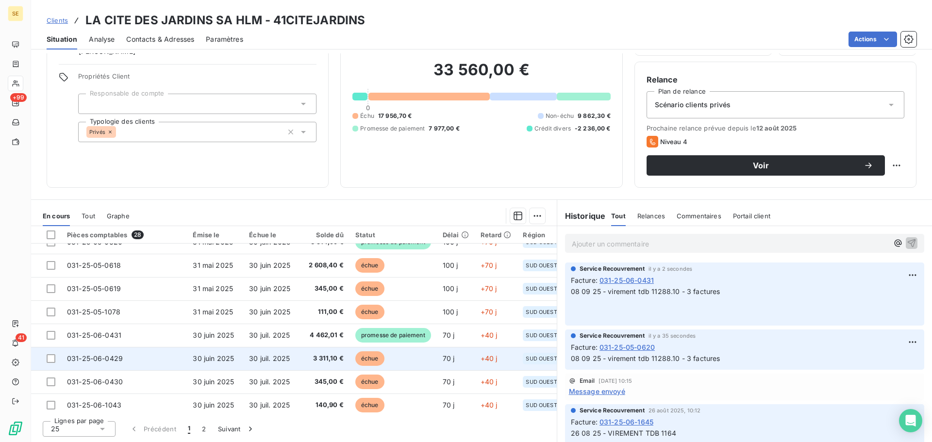
click at [338, 363] on span "3 311,10 €" at bounding box center [325, 359] width 37 height 10
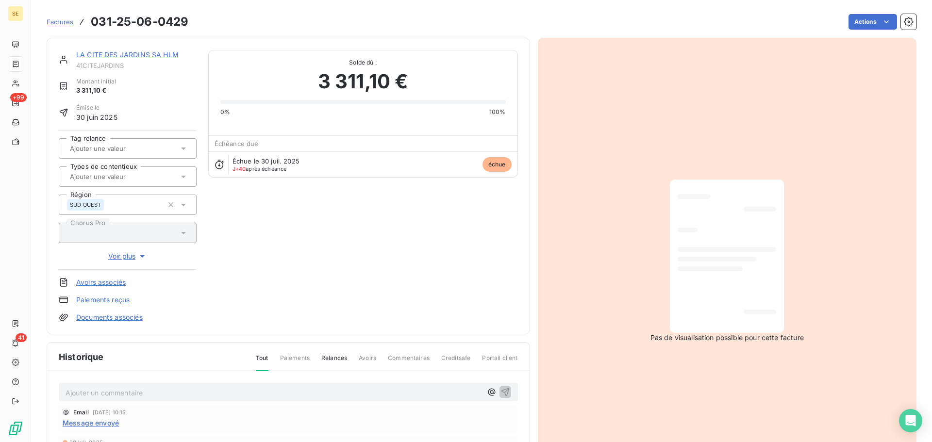
scroll to position [4, 0]
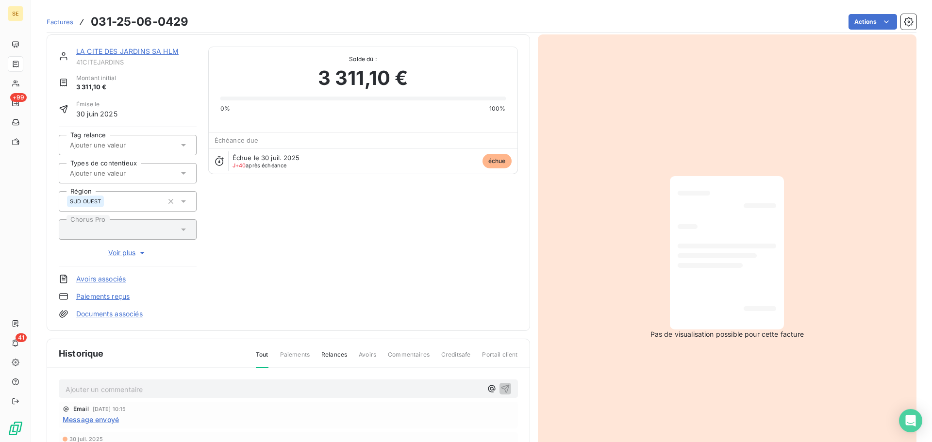
click at [247, 392] on p "Ajouter un commentaire ﻿" at bounding box center [273, 389] width 416 height 12
drag, startPoint x: 250, startPoint y: 374, endPoint x: 252, endPoint y: 385, distance: 11.3
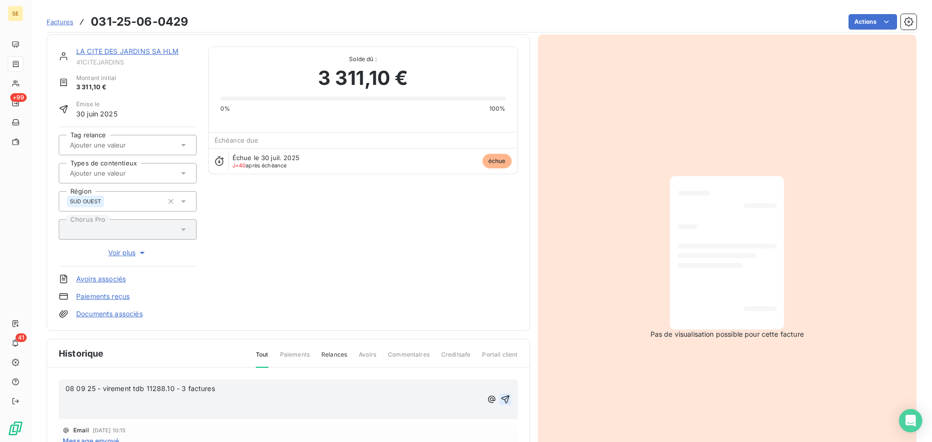
click at [500, 398] on icon "button" at bounding box center [505, 399] width 10 height 10
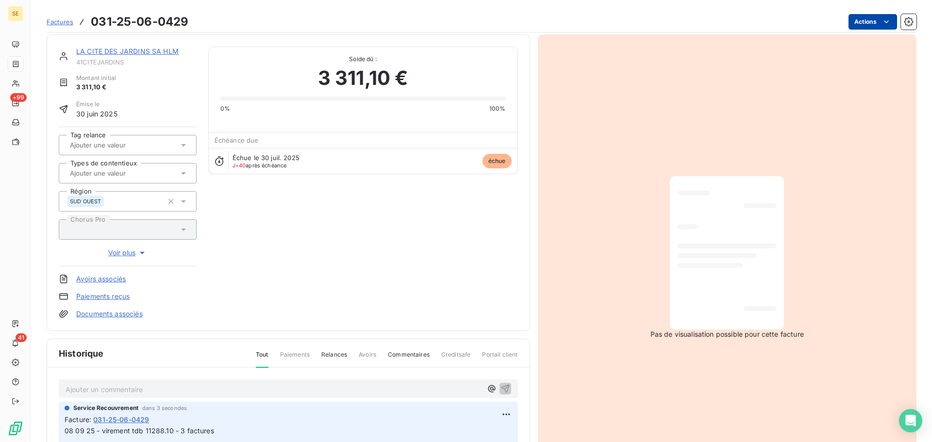
click at [853, 20] on html "SE +99 41 Factures 031-25-06-0429 Actions LA CITE DES JARDINS SA HLM 41CITEJARD…" at bounding box center [466, 221] width 932 height 442
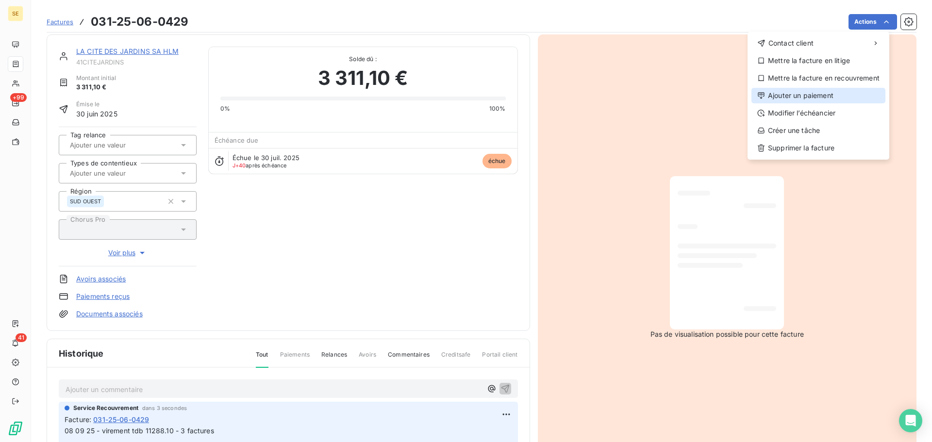
click at [820, 94] on div "Ajouter un paiement" at bounding box center [818, 96] width 134 height 16
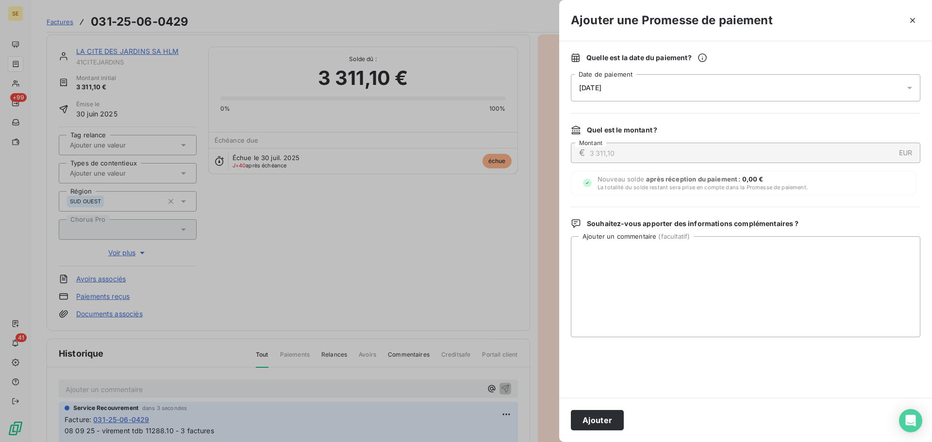
click at [715, 101] on div "Quelle est la date du paiement ? [DATE] Date de paiement Quel est le montant ? …" at bounding box center [745, 219] width 373 height 357
click at [711, 95] on div "[DATE]" at bounding box center [745, 87] width 349 height 27
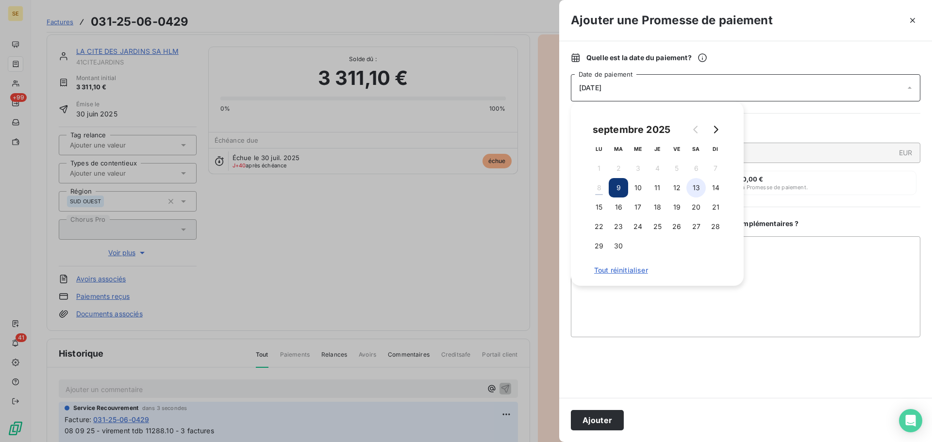
click at [692, 187] on button "13" at bounding box center [695, 187] width 19 height 19
click at [599, 424] on button "Ajouter" at bounding box center [597, 420] width 53 height 20
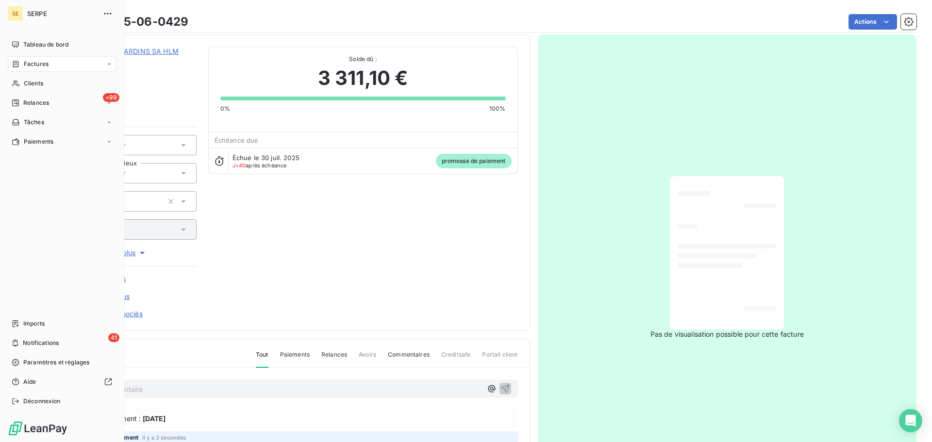
click at [34, 61] on span "Factures" at bounding box center [36, 64] width 25 height 9
click at [21, 85] on div "Clients" at bounding box center [62, 84] width 108 height 16
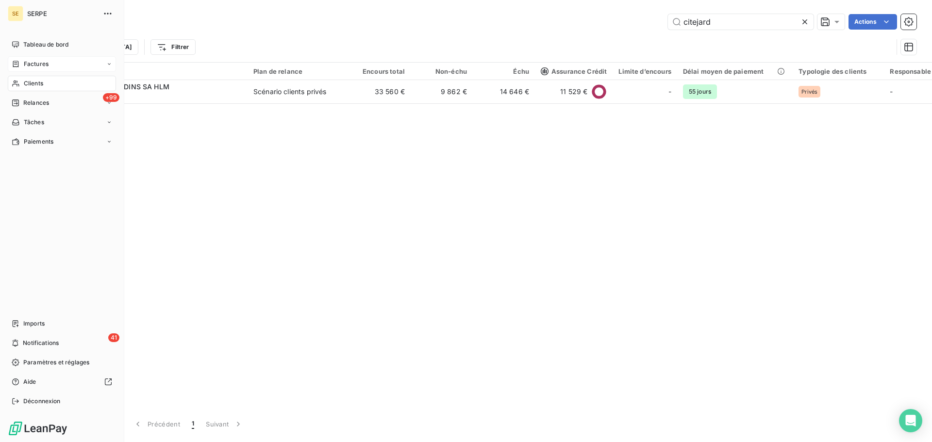
click at [61, 65] on div "Factures" at bounding box center [62, 64] width 108 height 16
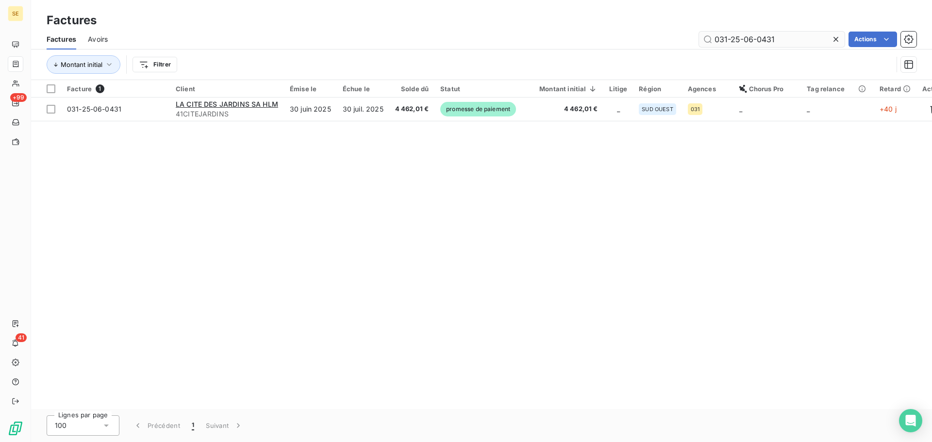
click at [803, 40] on input "031-25-06-0431" at bounding box center [772, 40] width 146 height 16
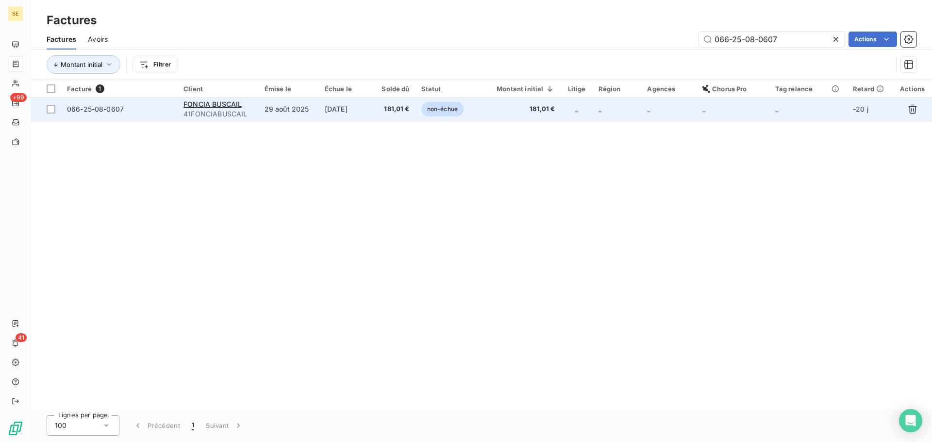
type input "066-25-08-0607"
click at [519, 114] on td "181,01 €" at bounding box center [516, 109] width 87 height 23
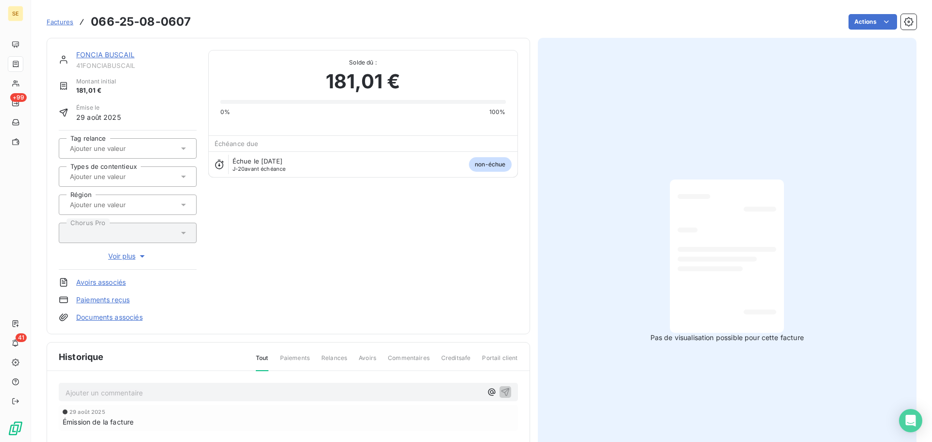
click at [186, 396] on p "Ajouter un commentaire ﻿" at bounding box center [273, 393] width 416 height 12
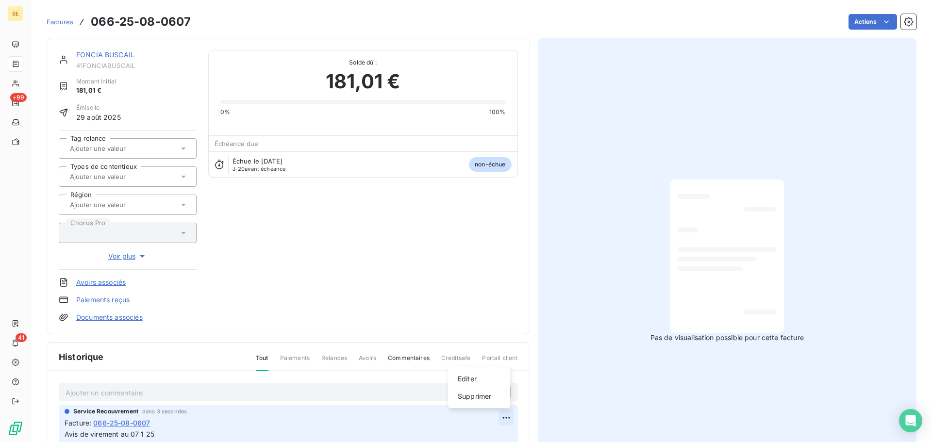
click at [499, 415] on html "SE +99 41 Factures 066-25-08-0607 Actions FONCIA BUSCAIL 41FONCIABUSCAIL Montan…" at bounding box center [466, 221] width 932 height 442
click at [477, 385] on div "Editer" at bounding box center [479, 379] width 54 height 16
click at [146, 432] on span "Avis de virement au 07 1 25" at bounding box center [110, 434] width 90 height 8
click at [502, 432] on icon "button" at bounding box center [506, 434] width 8 height 8
click at [105, 319] on link "Documents associés" at bounding box center [109, 317] width 66 height 10
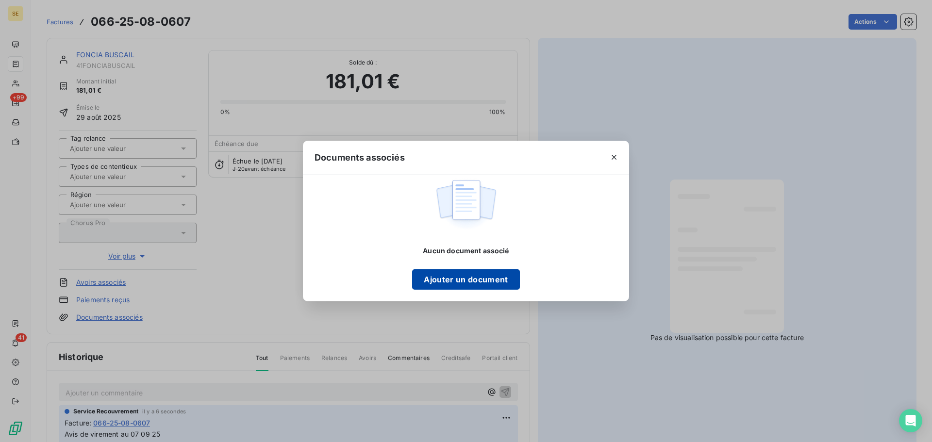
click at [484, 273] on button "Ajouter un document" at bounding box center [465, 279] width 107 height 20
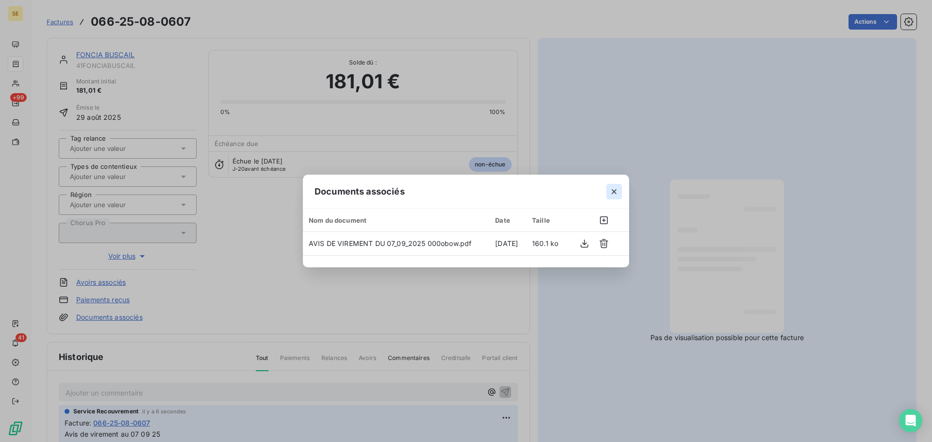
click at [608, 193] on button "button" at bounding box center [614, 192] width 16 height 16
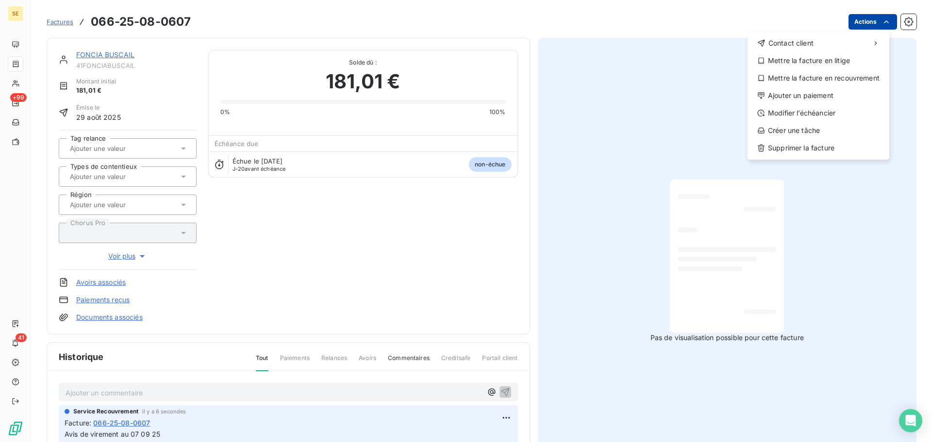
click at [872, 24] on html "SE +99 41 Factures [PHONE_NUMBER] Actions Contact client Mettre la facture en l…" at bounding box center [466, 221] width 932 height 442
click at [806, 95] on div "Ajouter un paiement" at bounding box center [818, 96] width 134 height 16
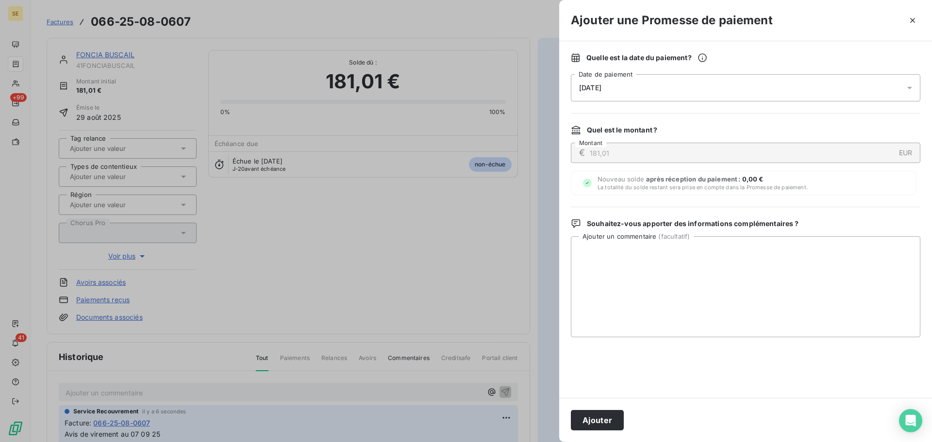
click at [742, 91] on div "[DATE]" at bounding box center [745, 87] width 349 height 27
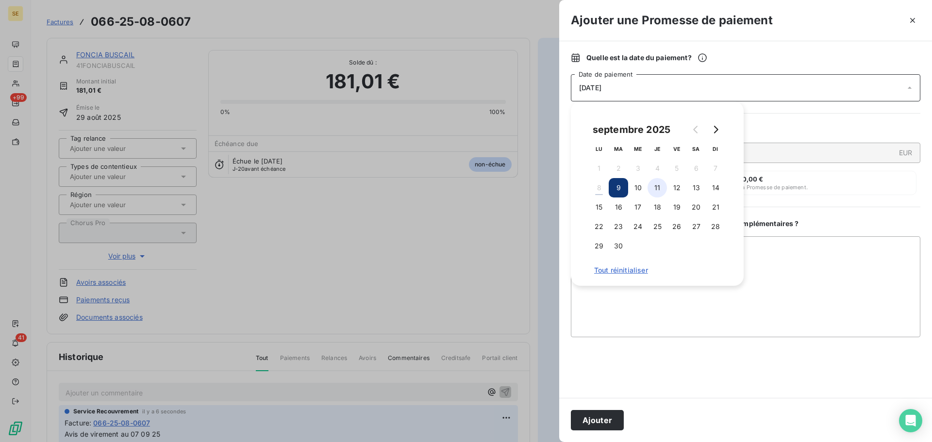
click at [649, 189] on button "11" at bounding box center [656, 187] width 19 height 19
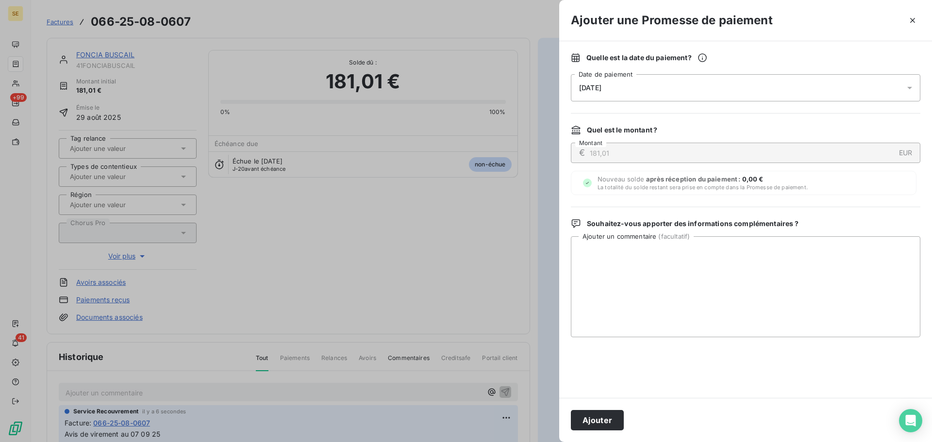
click at [603, 408] on div "Ajouter" at bounding box center [745, 420] width 373 height 44
click at [603, 419] on button "Ajouter" at bounding box center [597, 420] width 53 height 20
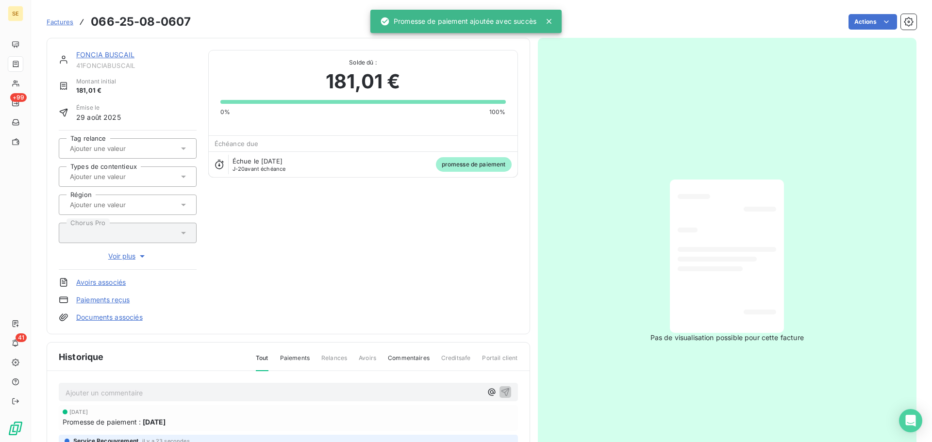
click at [114, 53] on link "FONCIA BUSCAIL" at bounding box center [105, 54] width 58 height 8
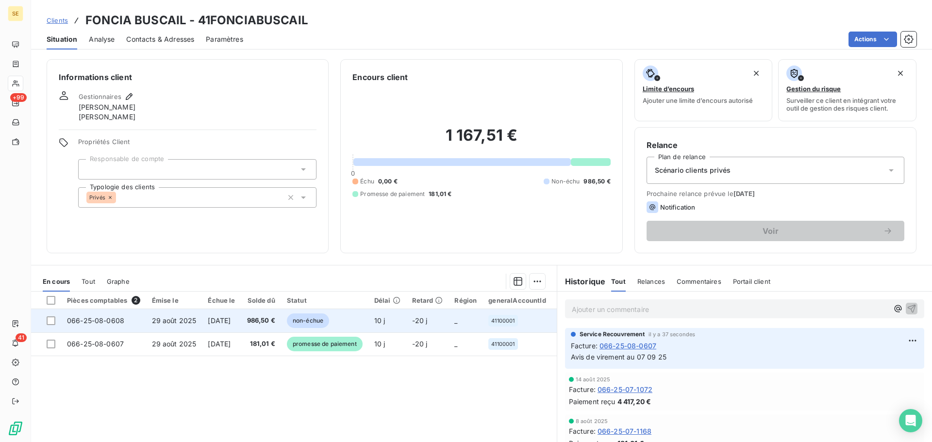
click at [176, 321] on span "29 août 2025" at bounding box center [174, 320] width 45 height 8
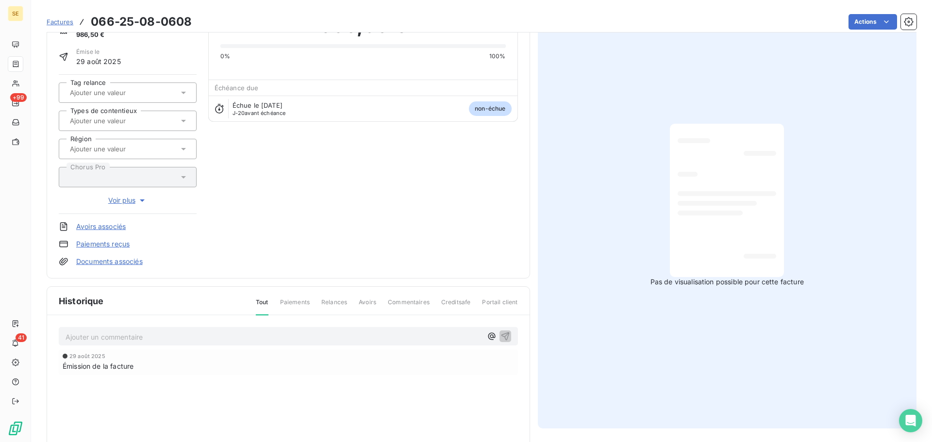
scroll to position [133, 0]
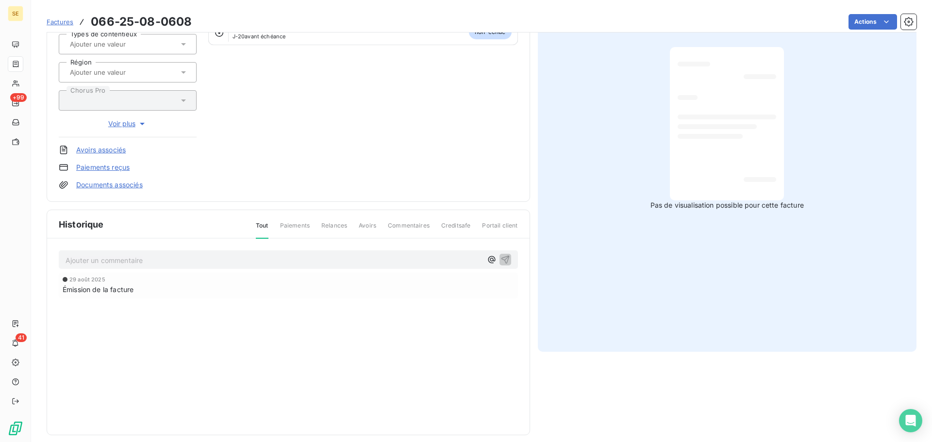
click at [225, 268] on div "Ajouter un commentaire ﻿" at bounding box center [288, 259] width 459 height 19
click at [223, 259] on p "Ajouter un commentaire ﻿" at bounding box center [273, 260] width 416 height 12
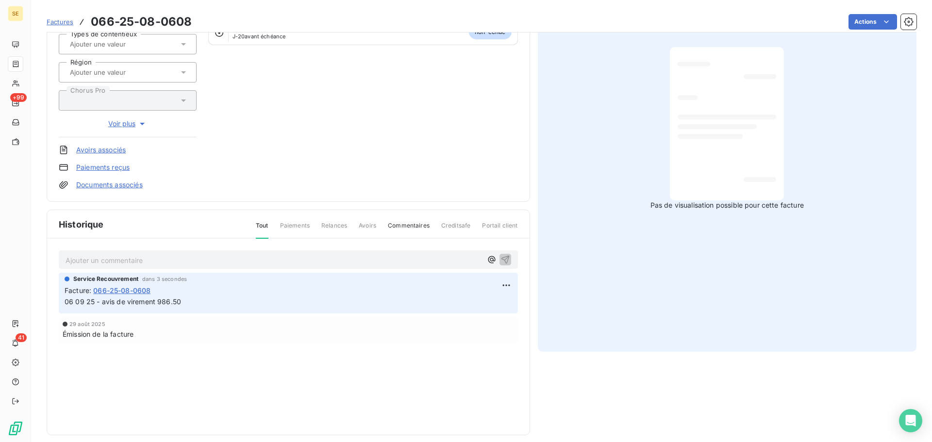
click at [127, 184] on link "Documents associés" at bounding box center [109, 185] width 66 height 10
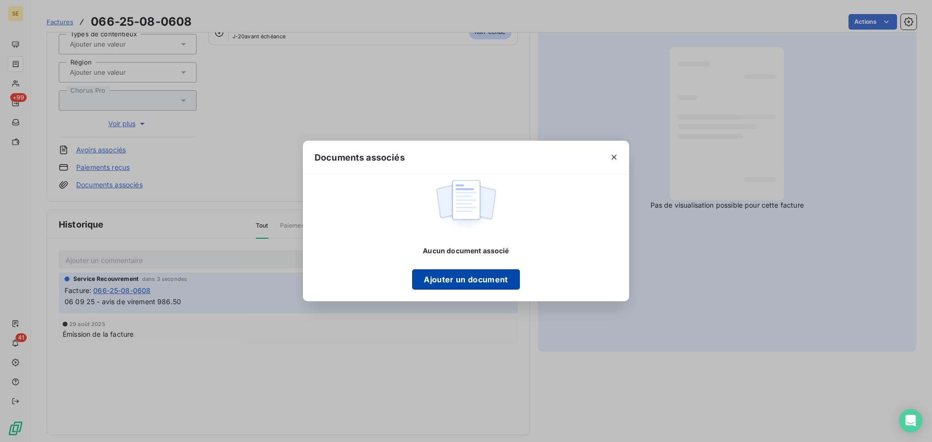
click at [460, 274] on button "Ajouter un document" at bounding box center [465, 279] width 107 height 20
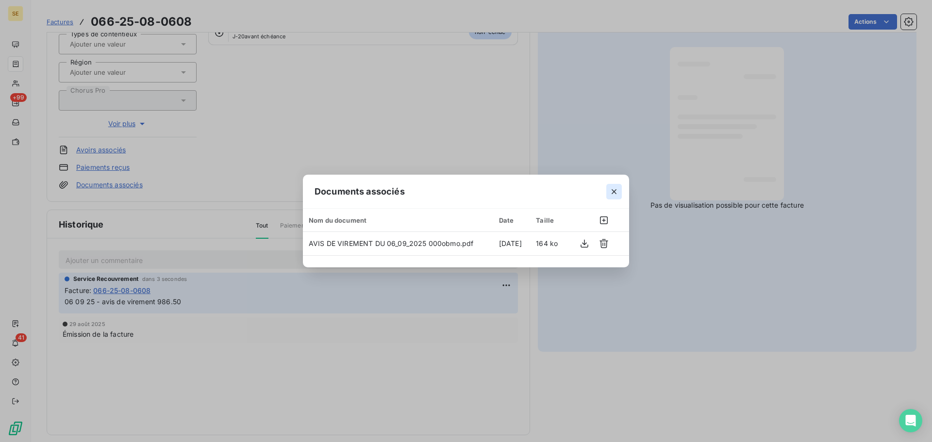
click at [612, 187] on icon "button" at bounding box center [614, 192] width 10 height 10
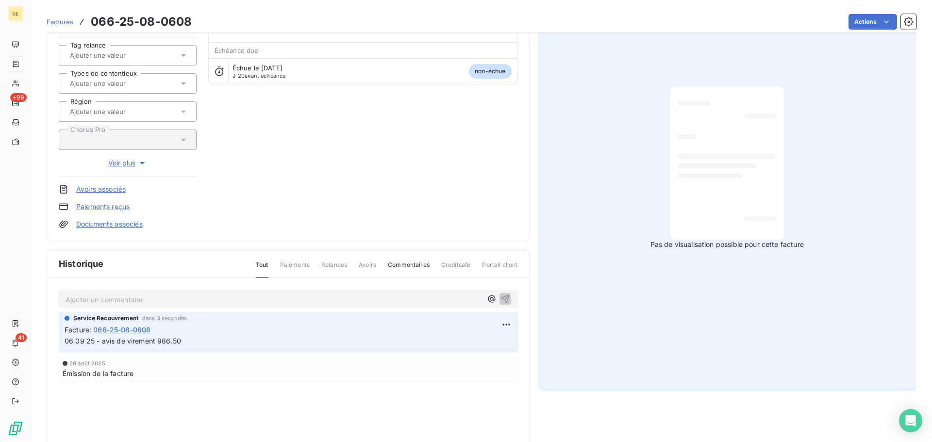
scroll to position [130, 0]
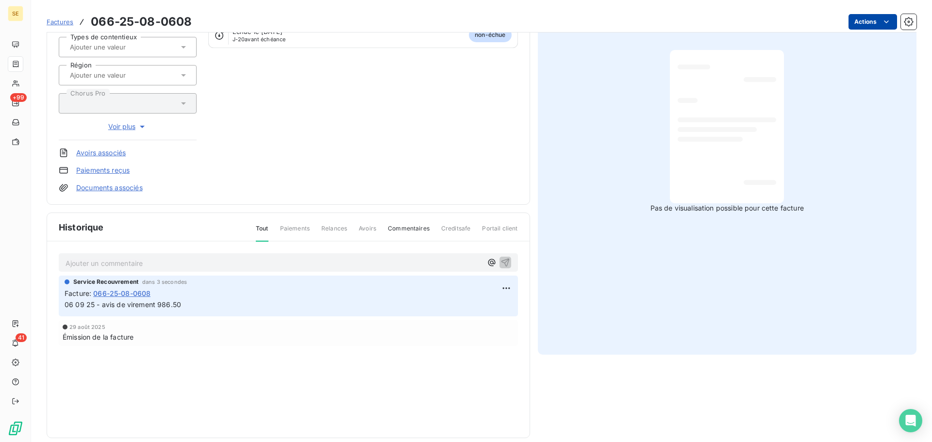
click at [860, 29] on html "SE +99 41 Factures 066-25-08-0608 Actions FONCIA BUSCAIL 41FONCIABUSCAIL Montan…" at bounding box center [466, 221] width 932 height 442
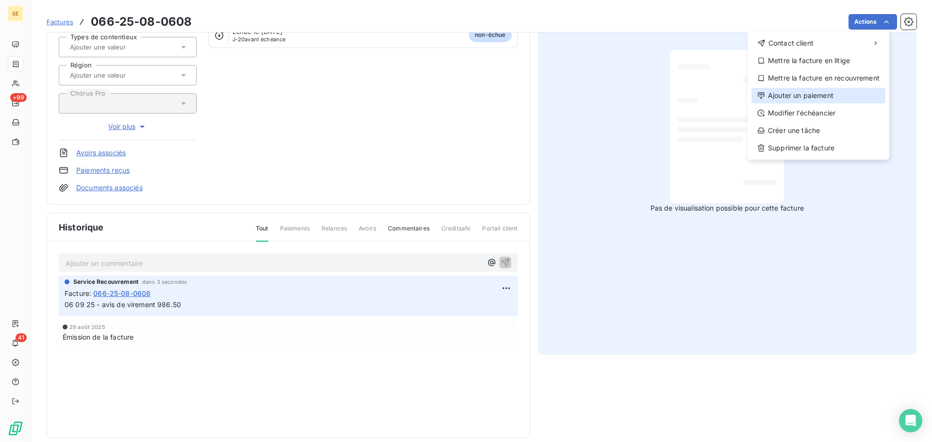
click at [819, 96] on div "Ajouter un paiement" at bounding box center [818, 96] width 134 height 16
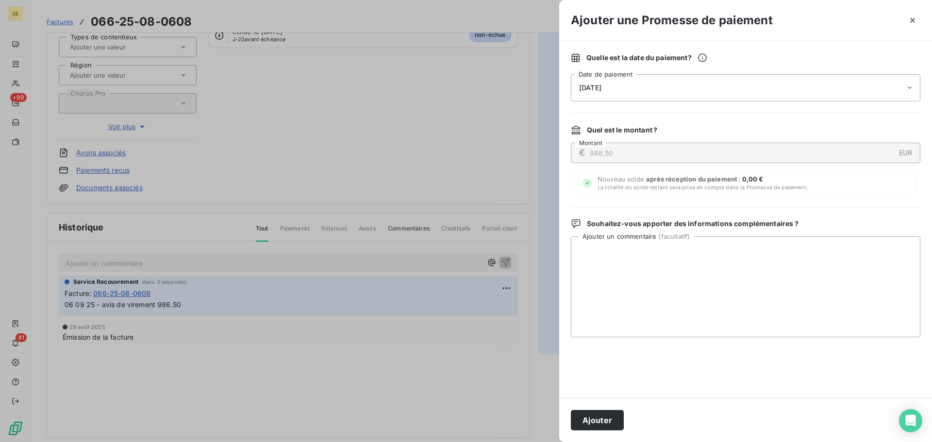
click at [710, 95] on div "[DATE]" at bounding box center [745, 87] width 349 height 27
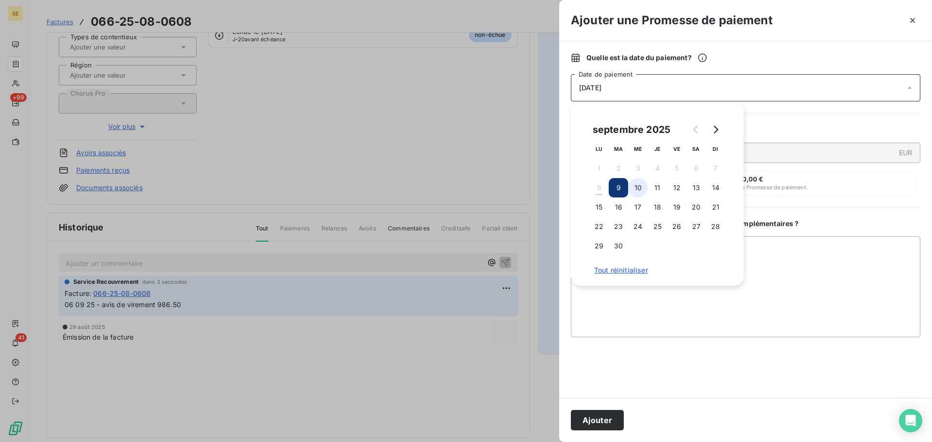
click at [638, 188] on button "10" at bounding box center [637, 187] width 19 height 19
click at [663, 197] on td "11" at bounding box center [656, 187] width 19 height 19
click at [687, 189] on button "13" at bounding box center [695, 187] width 19 height 19
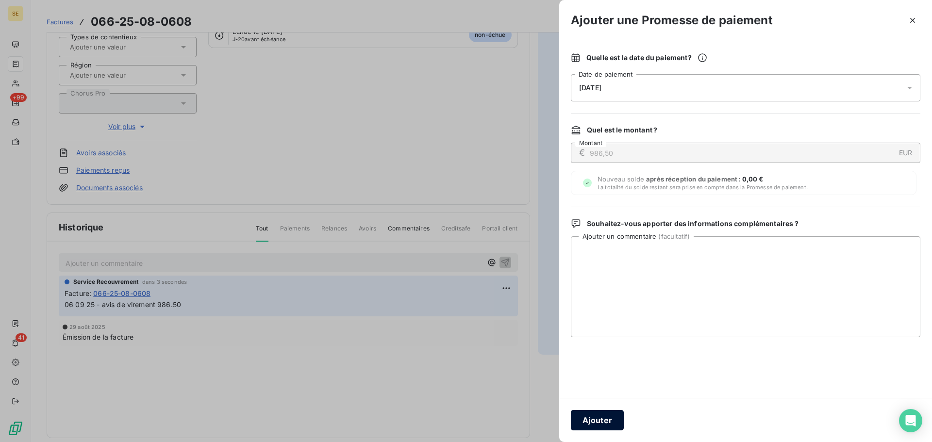
click at [606, 413] on button "Ajouter" at bounding box center [597, 420] width 53 height 20
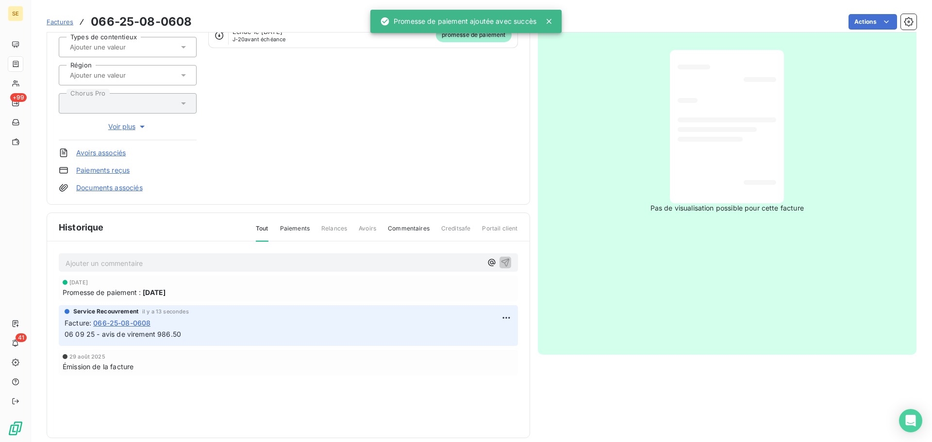
scroll to position [0, 0]
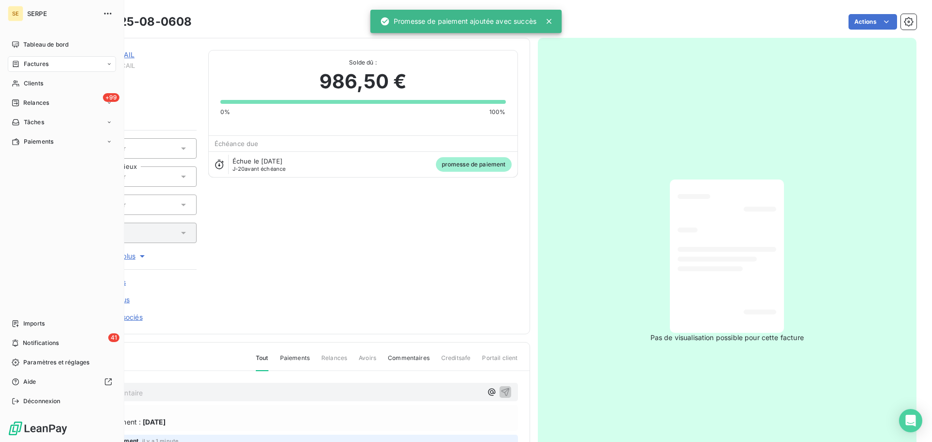
click at [21, 68] on div "Factures" at bounding box center [62, 64] width 108 height 16
click at [26, 81] on span "Clients" at bounding box center [33, 83] width 19 height 9
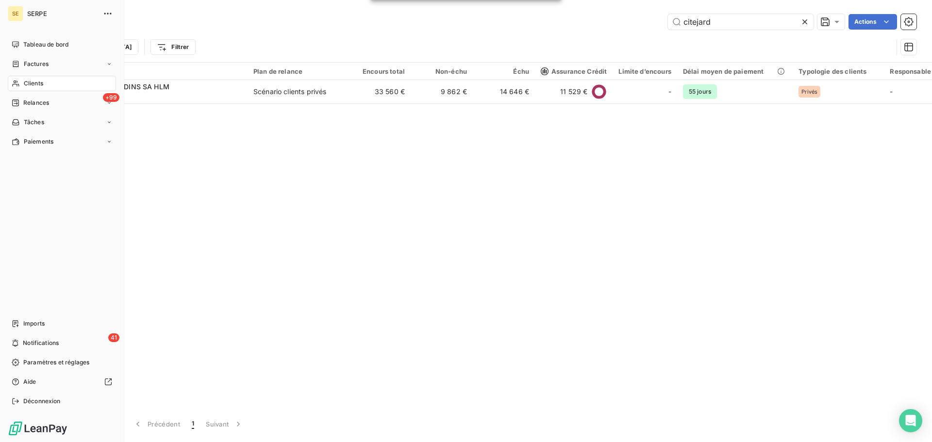
click at [38, 65] on span "Factures" at bounding box center [36, 64] width 25 height 9
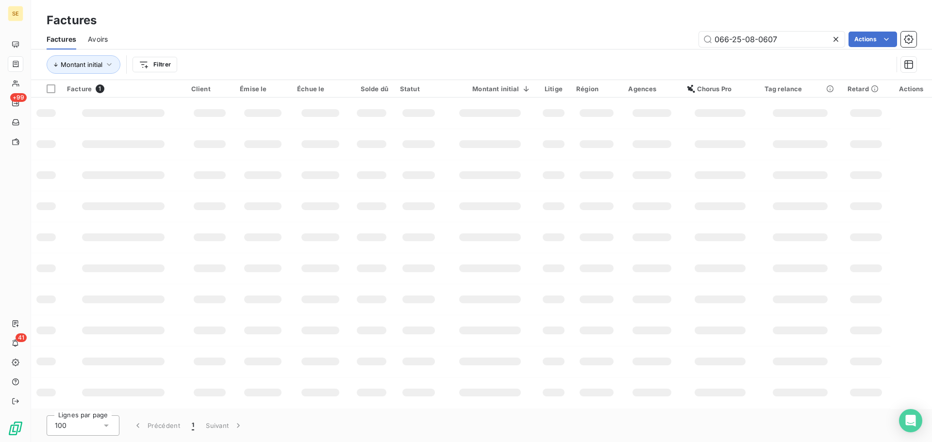
click at [789, 30] on div "Factures Avoirs 066-25-08-0607 Actions" at bounding box center [481, 39] width 900 height 20
click at [787, 41] on input "066-25-08-0607" at bounding box center [772, 40] width 146 height 16
click at [782, 39] on input "066-25-08-0607" at bounding box center [772, 40] width 146 height 16
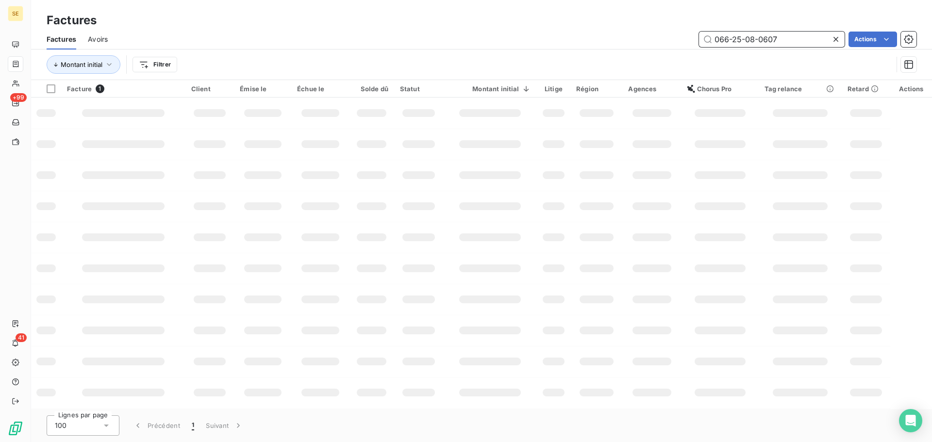
click at [781, 39] on input "066-25-08-0607" at bounding box center [772, 40] width 146 height 16
type input "035-25-07-0615"
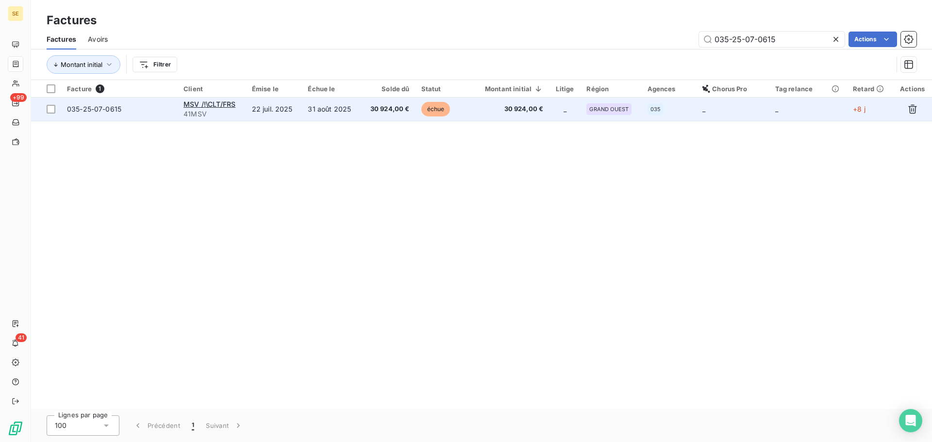
click at [377, 112] on span "30 924,00 €" at bounding box center [387, 109] width 43 height 10
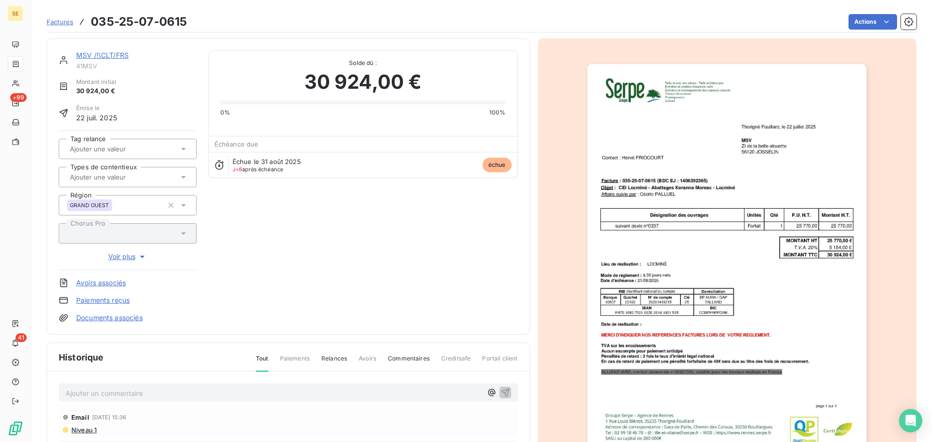
scroll to position [133, 0]
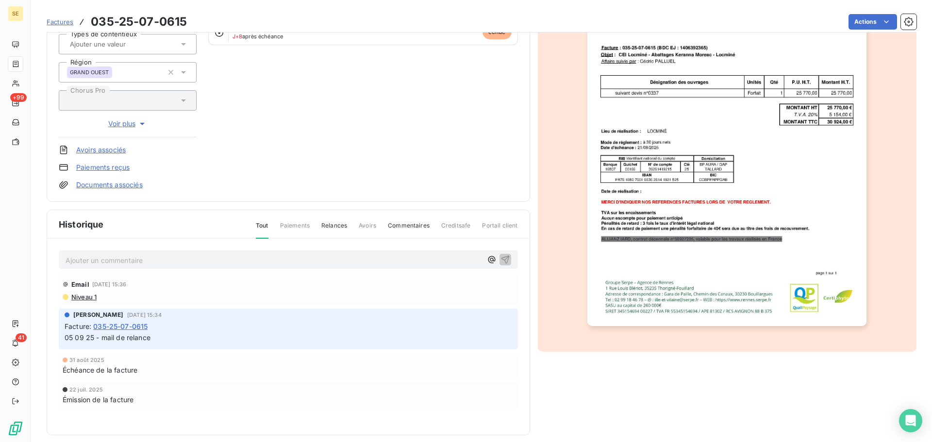
click at [330, 262] on p "Ajouter un commentaire ﻿" at bounding box center [273, 260] width 416 height 12
click at [258, 334] on p "05 09 25 - mail de relance" at bounding box center [288, 337] width 447 height 11
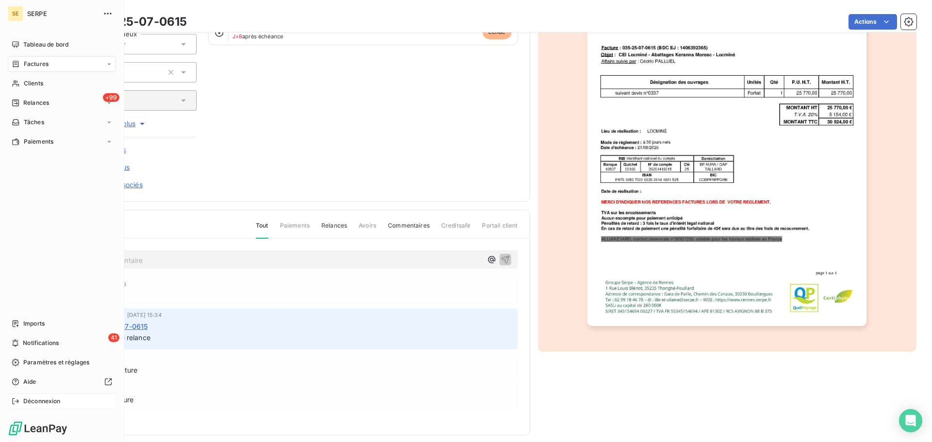
click at [29, 403] on span "Déconnexion" at bounding box center [41, 401] width 37 height 9
